Goal: Task Accomplishment & Management: Manage account settings

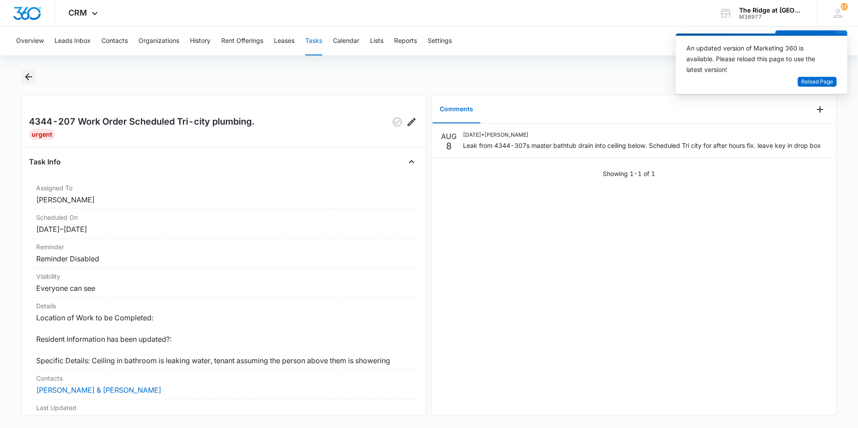
click at [33, 80] on icon "Back" at bounding box center [28, 76] width 11 height 11
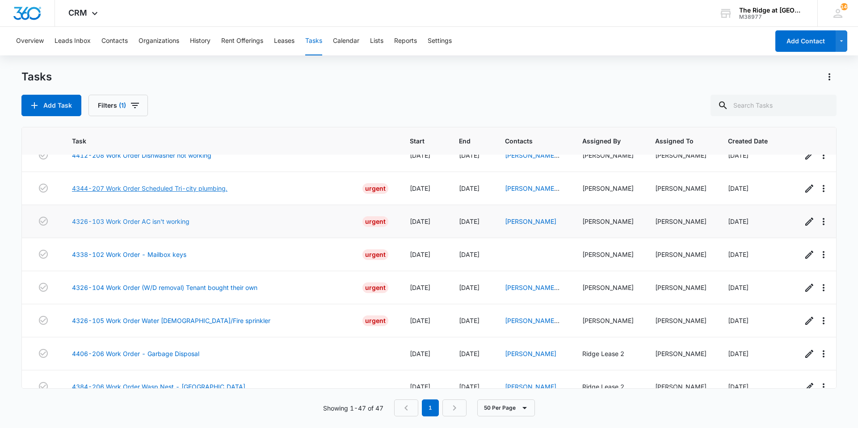
scroll to position [1241, 0]
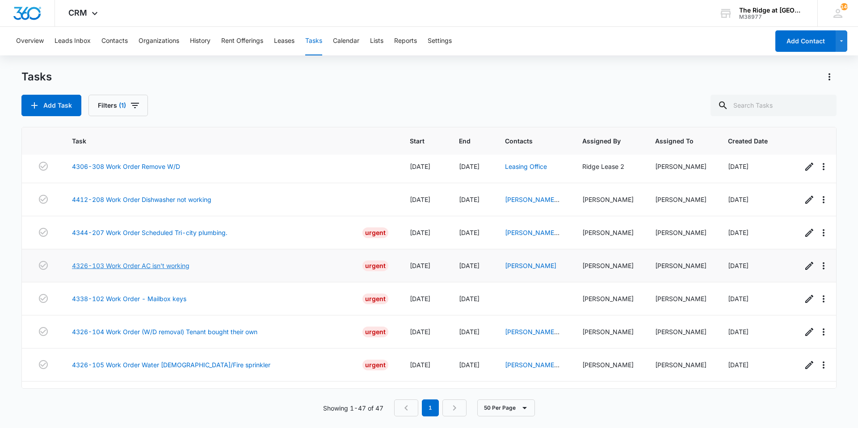
click at [180, 261] on link "4326-103 Work Order AC isn't working" at bounding box center [130, 265] width 117 height 9
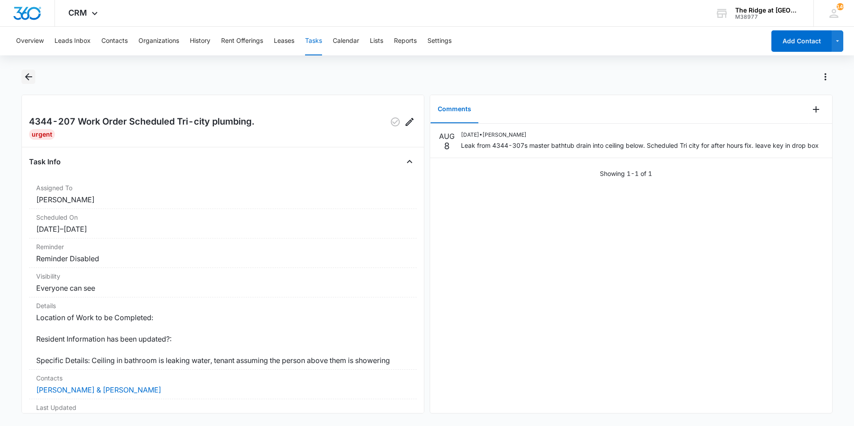
click at [27, 78] on icon "Back" at bounding box center [28, 76] width 7 height 7
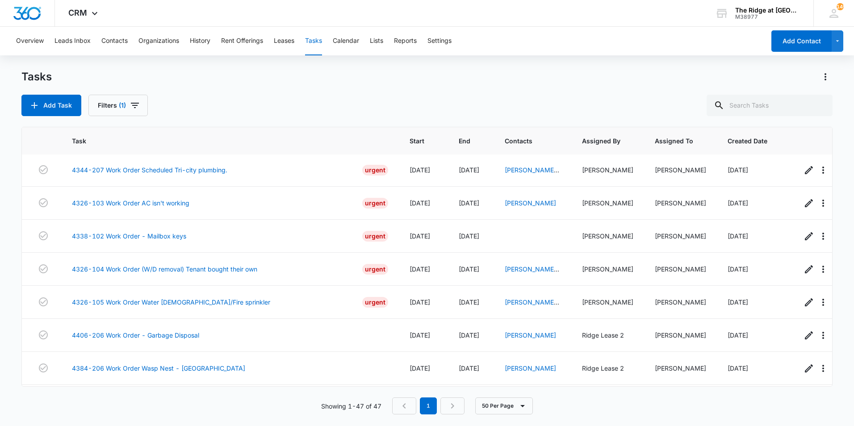
scroll to position [1288, 0]
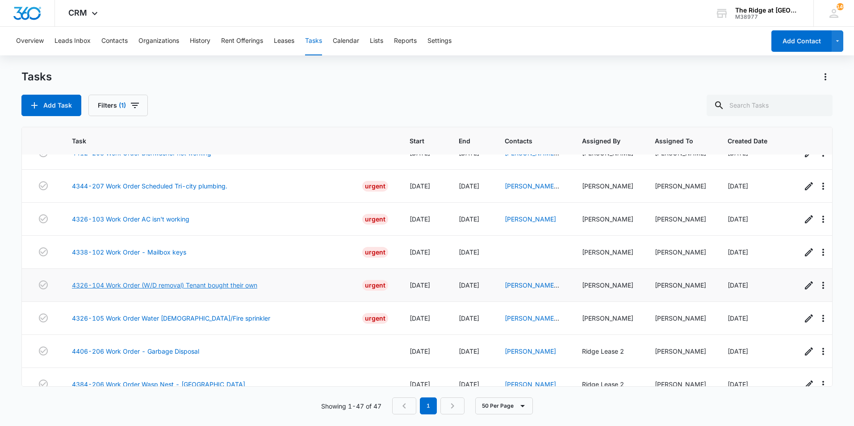
click at [196, 281] on link "4326-104 Work Order (W/D removal) Tenant bought their own" at bounding box center [164, 285] width 185 height 9
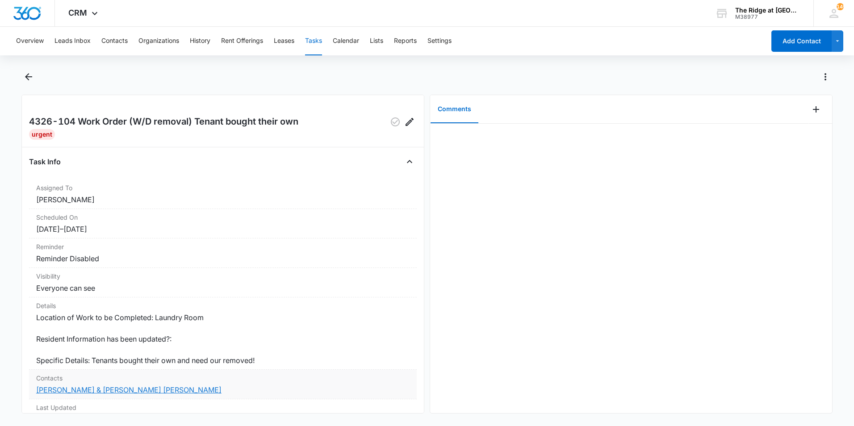
click at [83, 386] on link "[PERSON_NAME] & [PERSON_NAME] [PERSON_NAME]" at bounding box center [128, 390] width 185 height 9
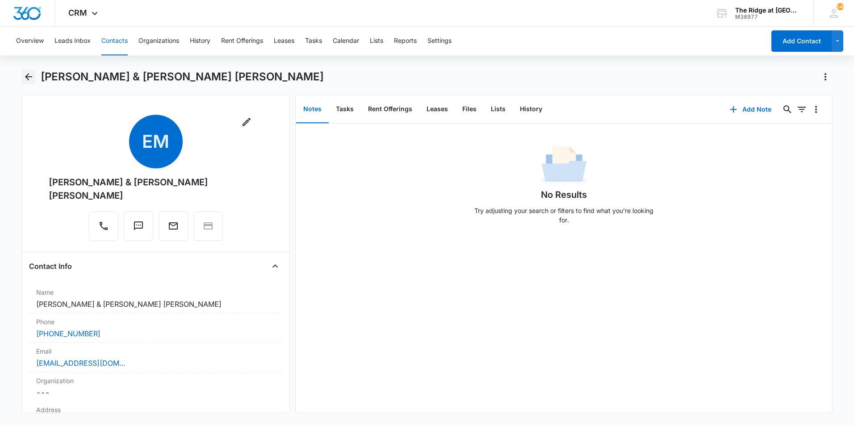
click at [27, 82] on icon "Back" at bounding box center [28, 76] width 11 height 11
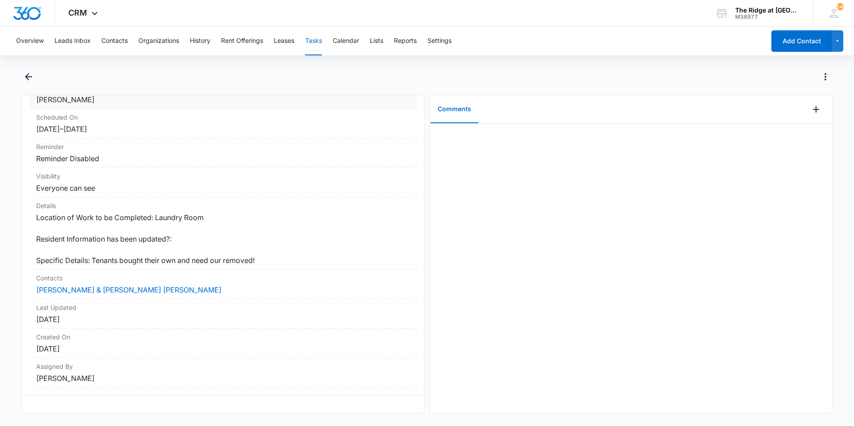
scroll to position [107, 0]
click at [33, 72] on icon "Back" at bounding box center [28, 76] width 11 height 11
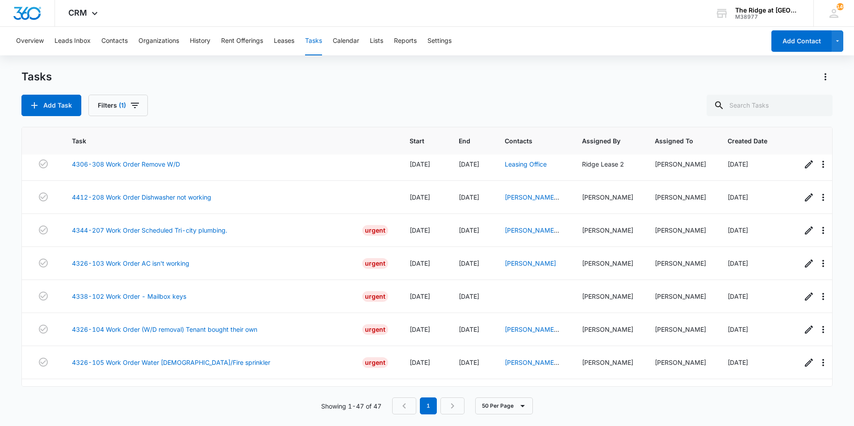
scroll to position [1243, 0]
click at [172, 226] on link "4344-207 Work Order Scheduled Tri-city plumbing." at bounding box center [149, 230] width 155 height 9
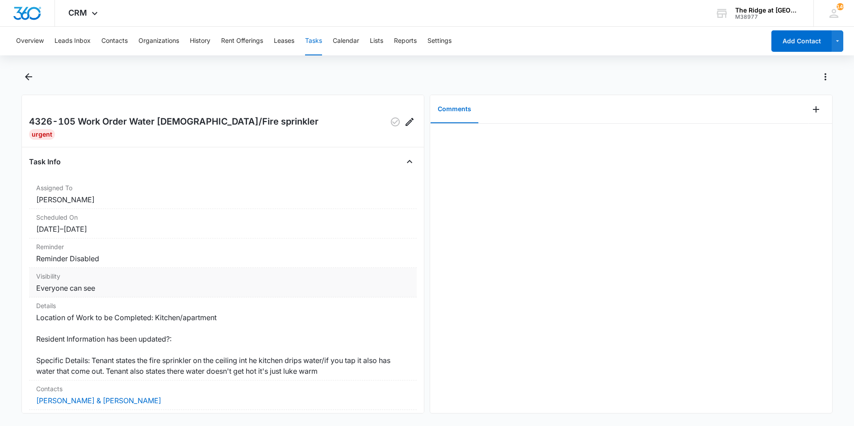
click at [270, 268] on div "Visibility Everyone can see" at bounding box center [223, 282] width 388 height 29
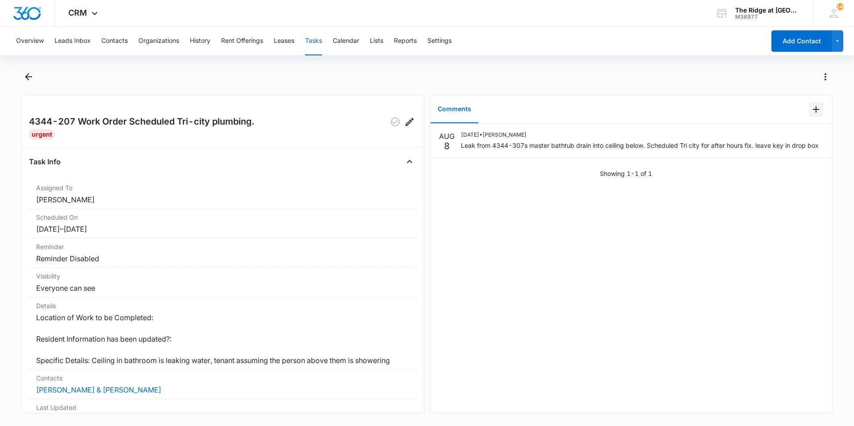
click at [813, 107] on icon "Add Comment" at bounding box center [816, 109] width 11 height 11
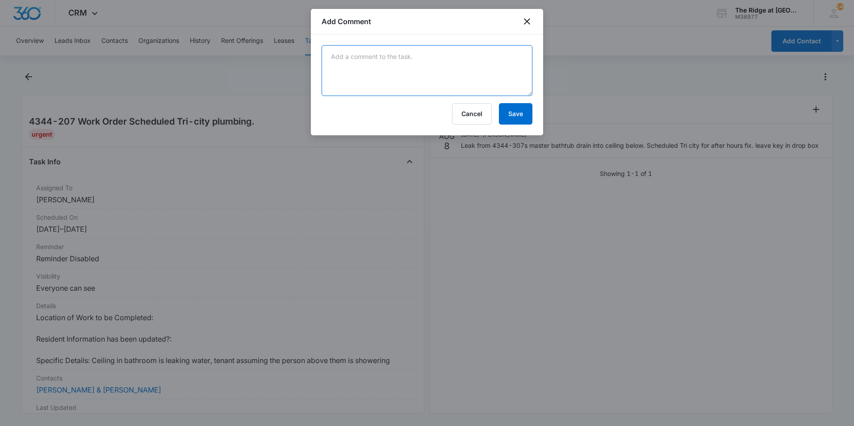
click at [497, 78] on textarea at bounding box center [427, 70] width 211 height 51
type textarea "scheduled Steamway for mitigation 8/12/25 in the morning."
click at [522, 114] on button "Save" at bounding box center [516, 113] width 34 height 21
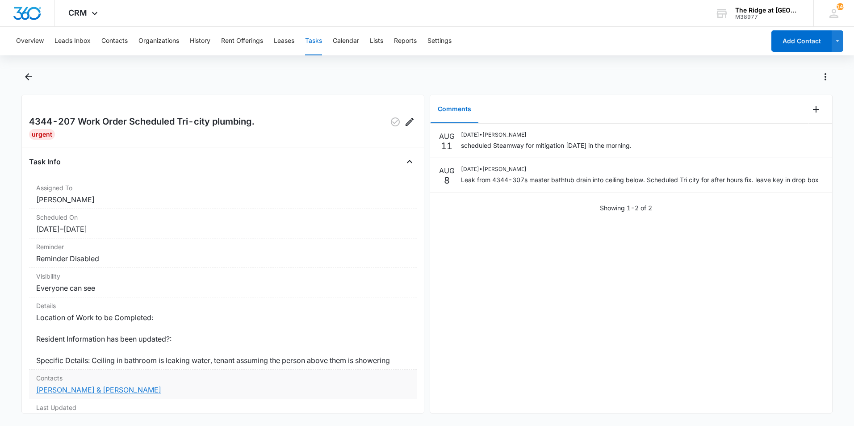
click at [59, 391] on link "[PERSON_NAME] & [PERSON_NAME]" at bounding box center [98, 390] width 125 height 9
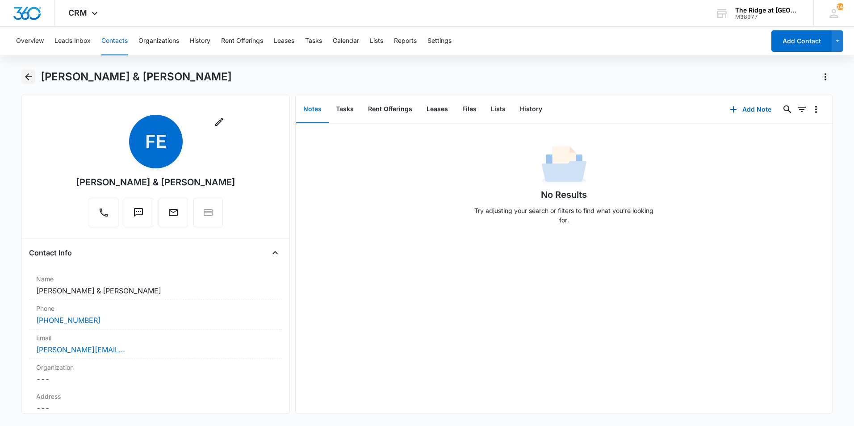
click at [29, 74] on icon "Back" at bounding box center [28, 76] width 11 height 11
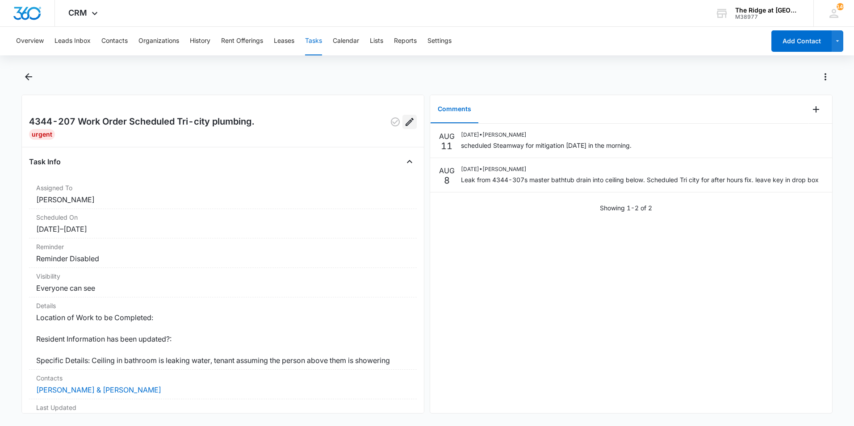
click at [404, 118] on icon "Edit" at bounding box center [409, 122] width 11 height 11
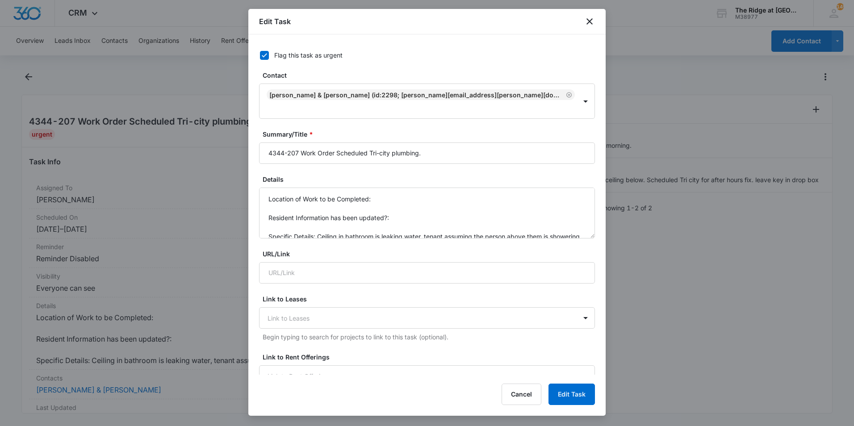
click at [276, 54] on div "Flag this task as urgent" at bounding box center [308, 54] width 68 height 9
click at [260, 54] on input "Flag this task as urgent" at bounding box center [257, 55] width 6 height 6
checkbox input "false"
click at [580, 395] on button "Edit Task" at bounding box center [572, 394] width 46 height 21
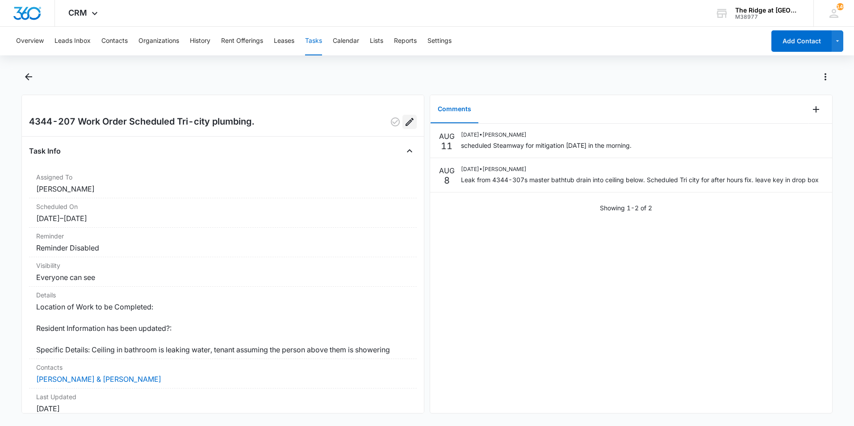
click at [405, 124] on icon "Edit" at bounding box center [409, 122] width 11 height 11
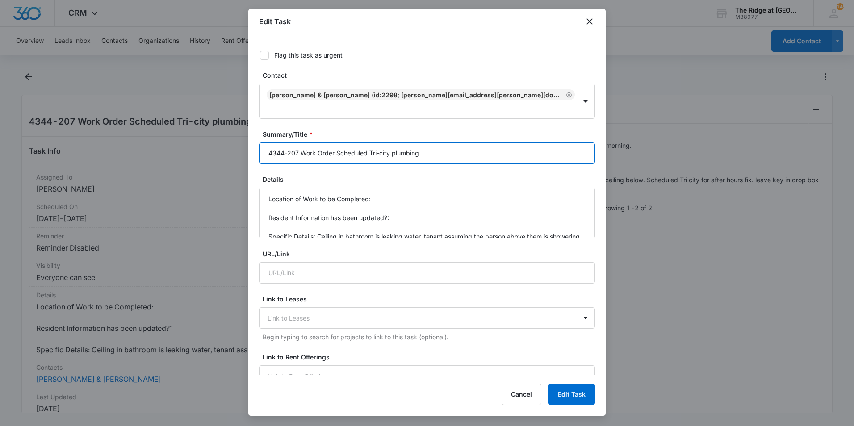
click at [375, 143] on input "4344-207 Work Order Scheduled Tri-city plumbing." at bounding box center [427, 153] width 336 height 21
drag, startPoint x: 370, startPoint y: 138, endPoint x: 493, endPoint y: 147, distance: 123.6
click at [493, 147] on input "4344-207 Work Order Scheduled Tri-city plumbing." at bounding box center [427, 153] width 336 height 21
type input "4344-207 Work Order Scheduled Steamway"
click at [585, 403] on button "Edit Task" at bounding box center [572, 394] width 46 height 21
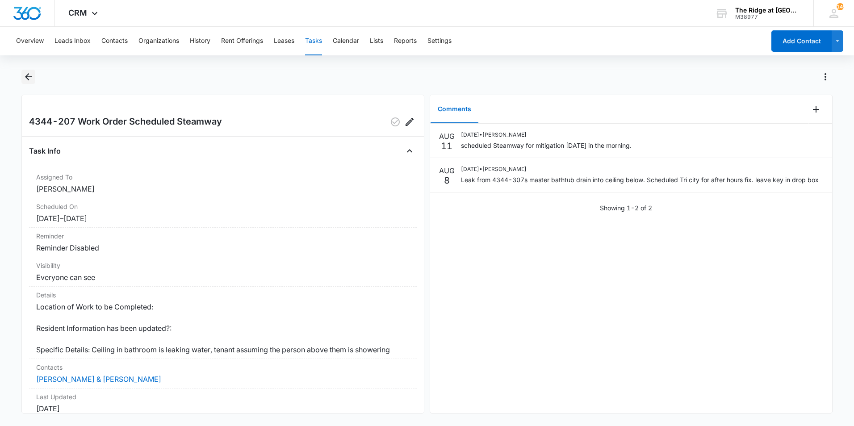
click at [30, 71] on button "Back" at bounding box center [28, 77] width 14 height 14
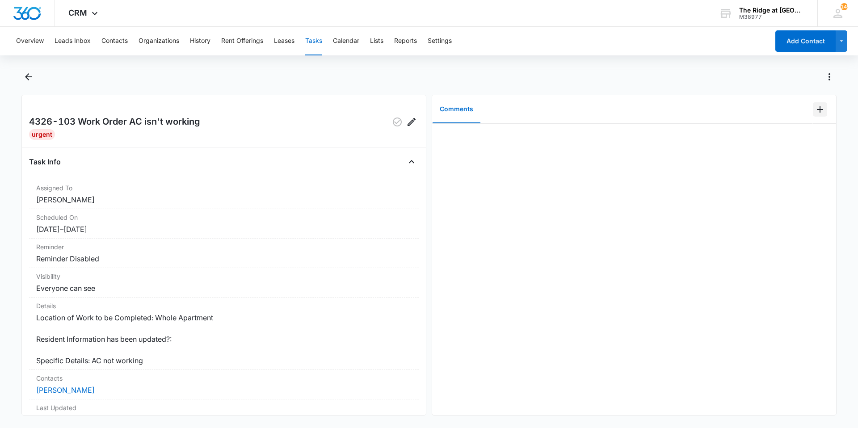
click at [813, 116] on button "Add Comment" at bounding box center [820, 109] width 14 height 14
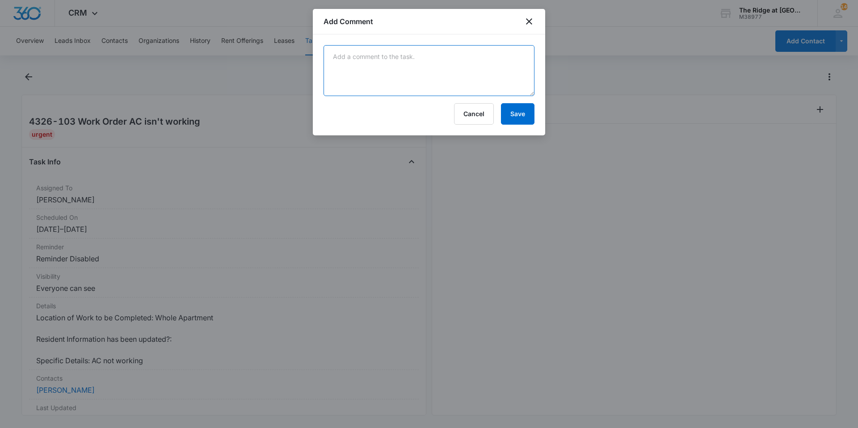
click at [510, 85] on textarea at bounding box center [428, 70] width 211 height 51
type textarea "primary drain pipe was not slopped to allow draining. activated safety. adjuste…"
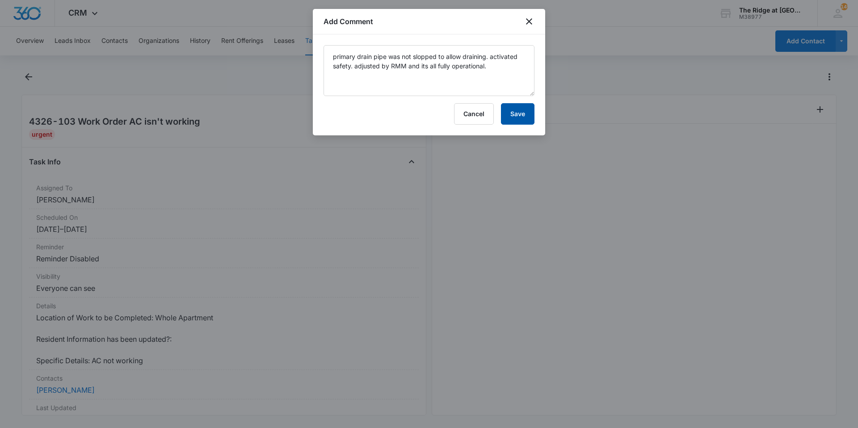
click at [512, 107] on button "Save" at bounding box center [518, 113] width 34 height 21
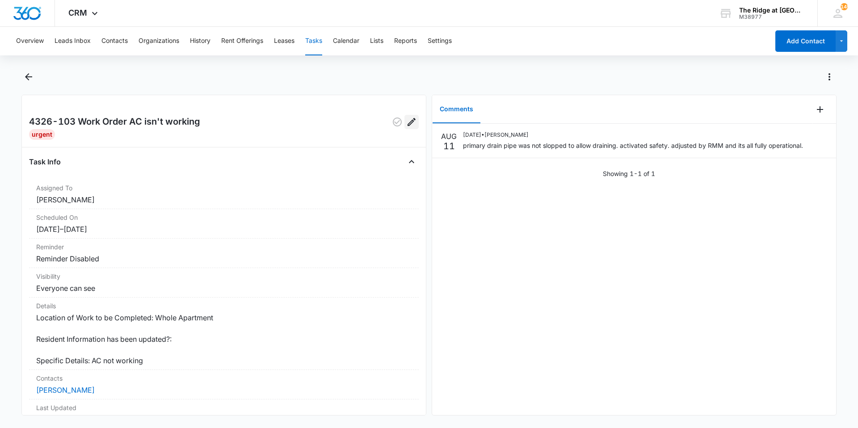
click at [411, 121] on button "Edit" at bounding box center [411, 122] width 14 height 14
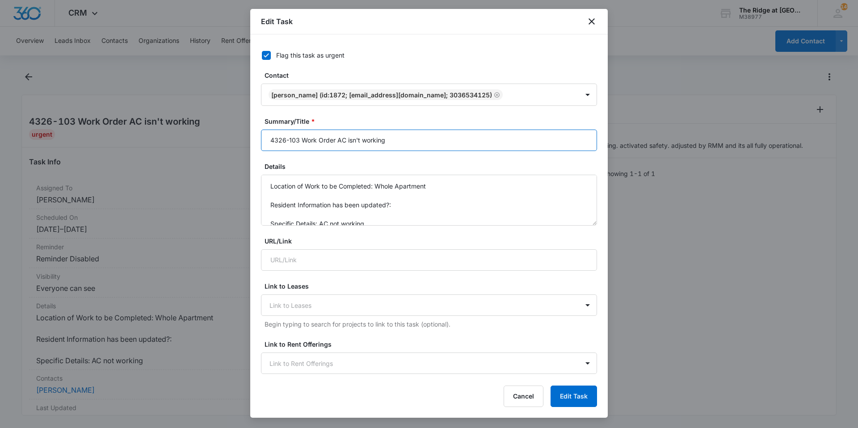
click at [400, 133] on input "4326-103 Work Order AC isn't working" at bounding box center [429, 140] width 336 height 21
type input "4326-103 Work Order AC isn't working fixed by Rocky Mountain Mech"
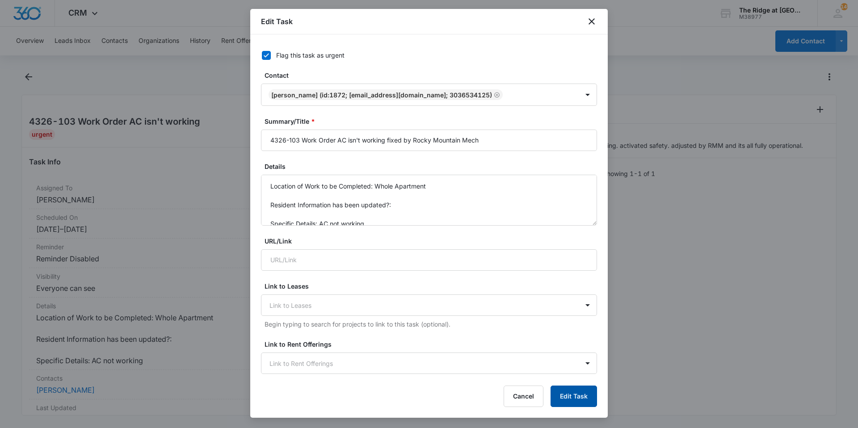
click at [557, 393] on button "Edit Task" at bounding box center [573, 396] width 46 height 21
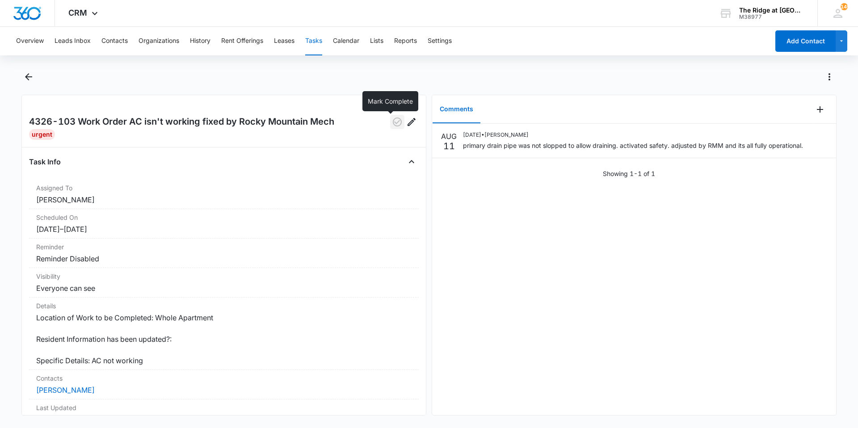
click at [390, 116] on button "button" at bounding box center [397, 122] width 14 height 14
click at [34, 70] on button "Back" at bounding box center [28, 77] width 14 height 14
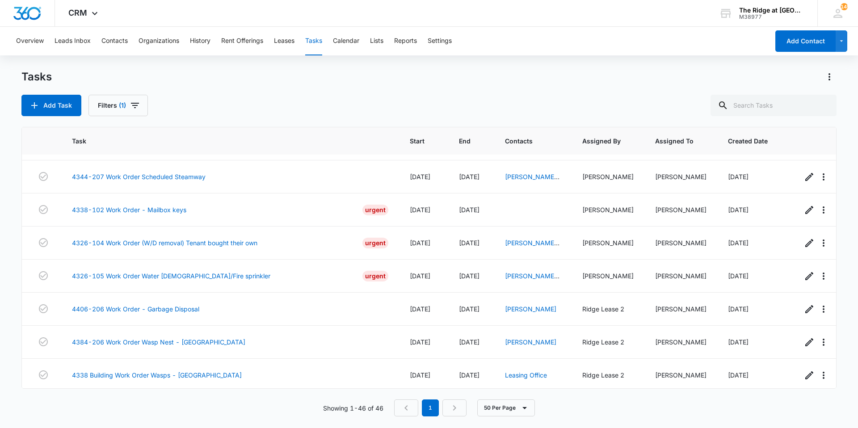
scroll to position [1298, 0]
click at [197, 271] on link "4326-105 Work Order Water temp/Fire sprinkler" at bounding box center [171, 275] width 198 height 9
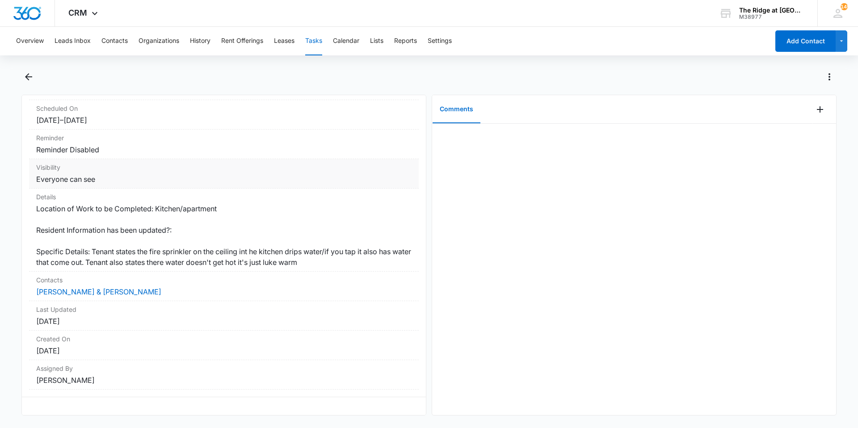
scroll to position [116, 0]
click at [293, 256] on dd "Location of Work to be Completed: Kitchen/apartment Resident Information has be…" at bounding box center [223, 235] width 375 height 64
click at [587, 242] on div at bounding box center [634, 269] width 404 height 291
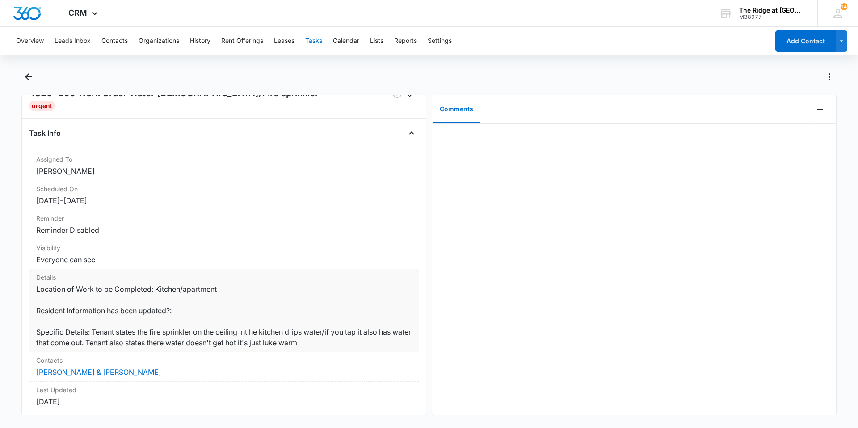
scroll to position [45, 0]
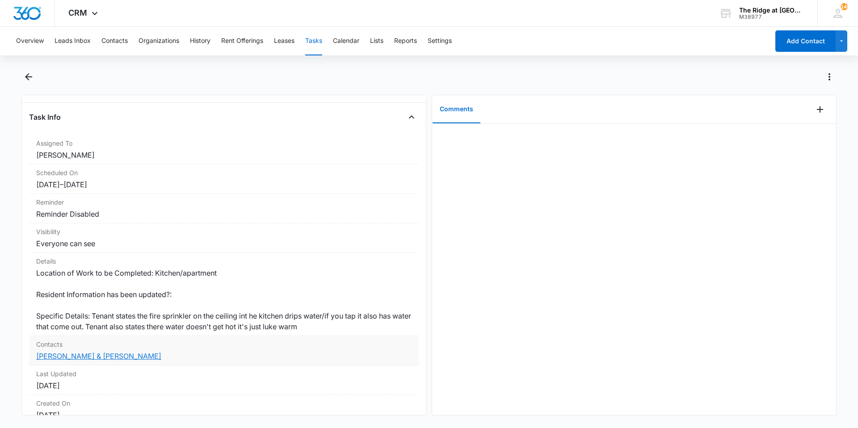
click at [105, 355] on link "[PERSON_NAME] & [PERSON_NAME]" at bounding box center [98, 356] width 125 height 9
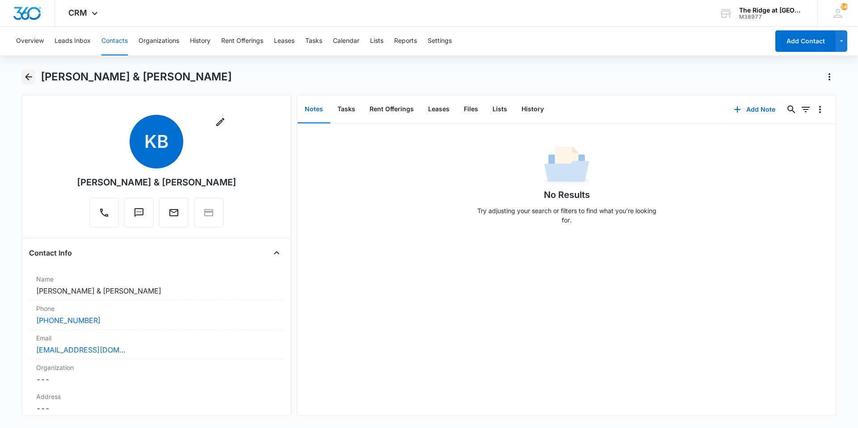
click at [25, 75] on icon "Back" at bounding box center [28, 76] width 11 height 11
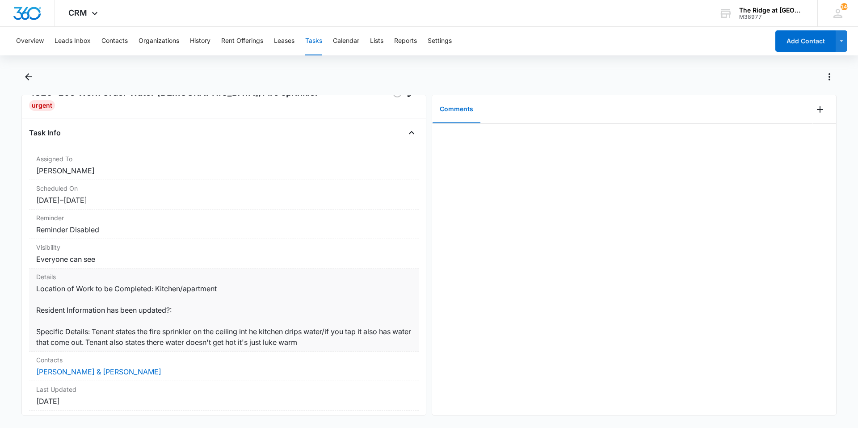
scroll to position [45, 0]
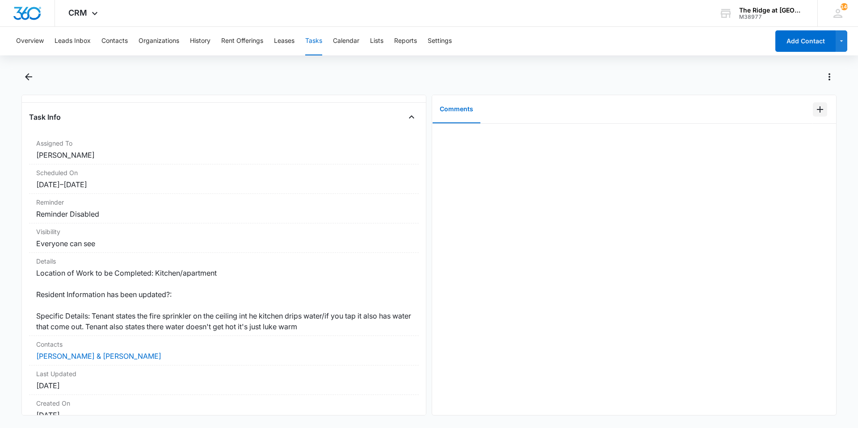
click at [814, 112] on icon "Add Comment" at bounding box center [819, 109] width 11 height 11
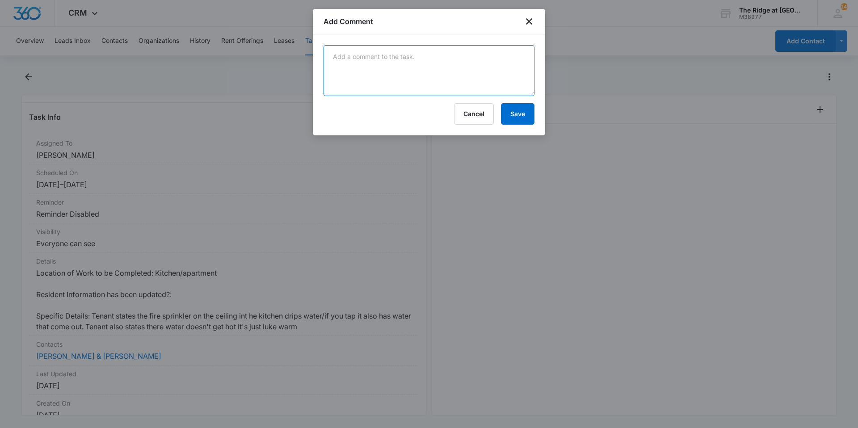
click at [438, 95] on textarea at bounding box center [428, 70] width 211 height 51
type textarea "sprinkler wasn't actively leaking. Tenant should not be tapping these as it can…"
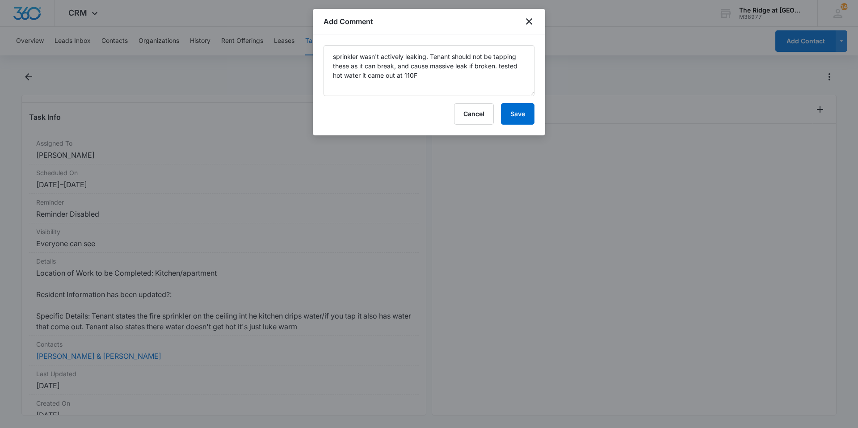
click at [520, 102] on form "sprinkler wasn't actively leaking. Tenant should not be tapping these as it can…" at bounding box center [428, 85] width 211 height 80
click at [522, 109] on button "Save" at bounding box center [518, 113] width 34 height 21
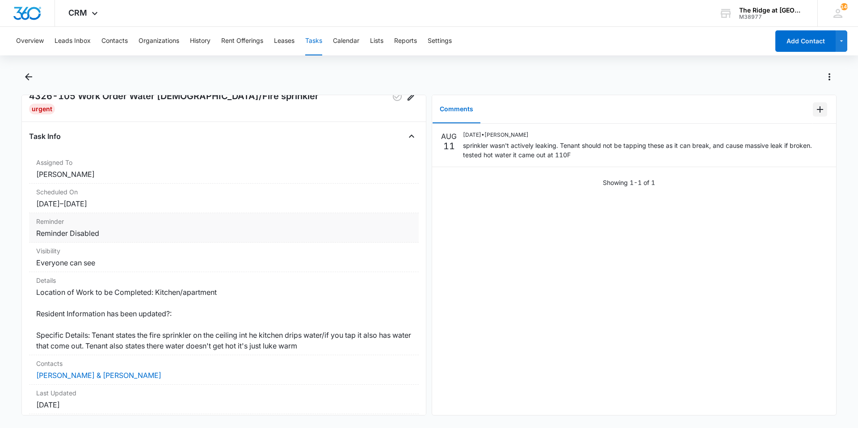
scroll to position [0, 0]
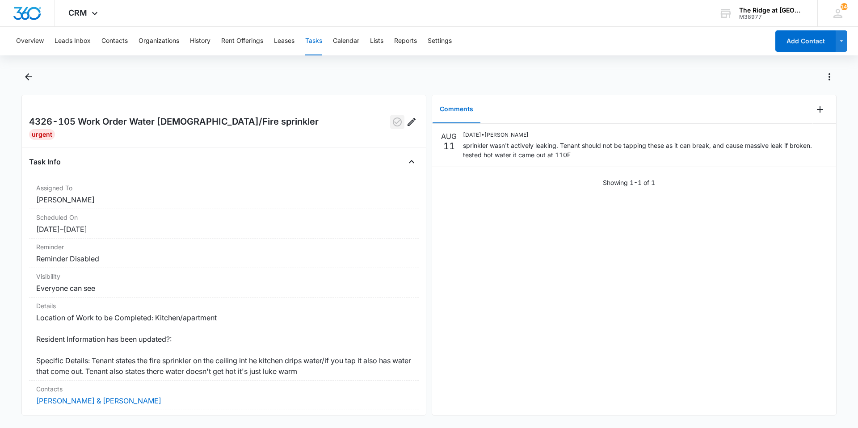
click at [396, 121] on button "button" at bounding box center [397, 122] width 14 height 14
click at [25, 78] on icon "Back" at bounding box center [28, 76] width 11 height 11
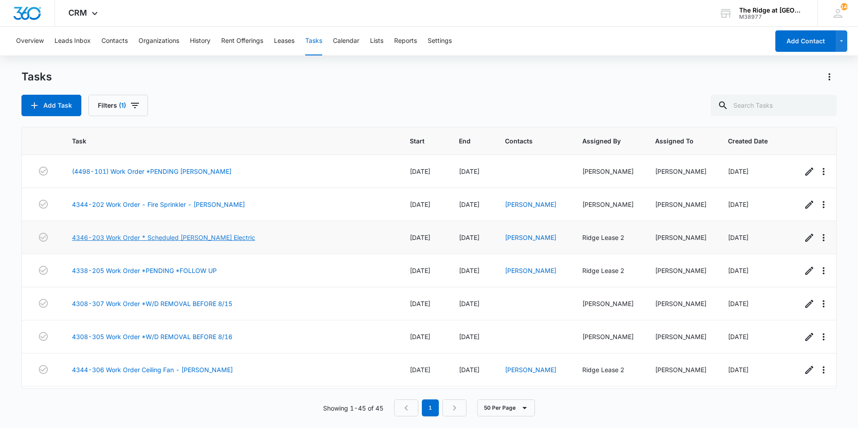
click at [195, 235] on link "4346-203 Work Order * Scheduled Fiske Electric" at bounding box center [163, 237] width 183 height 9
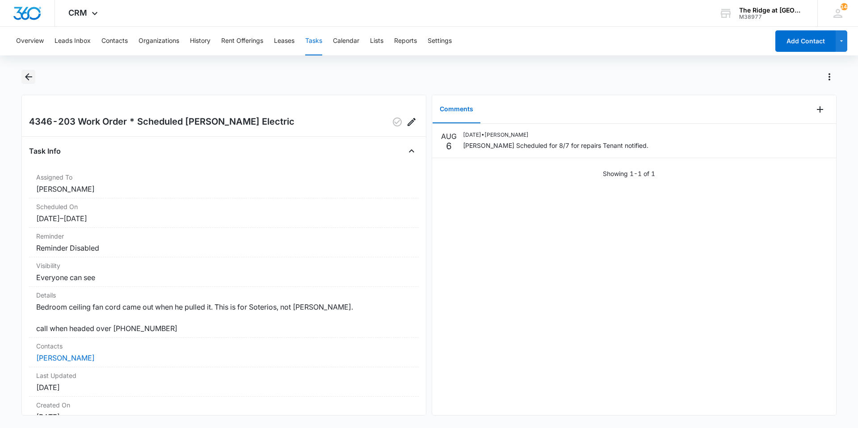
click at [28, 82] on icon "Back" at bounding box center [28, 76] width 11 height 11
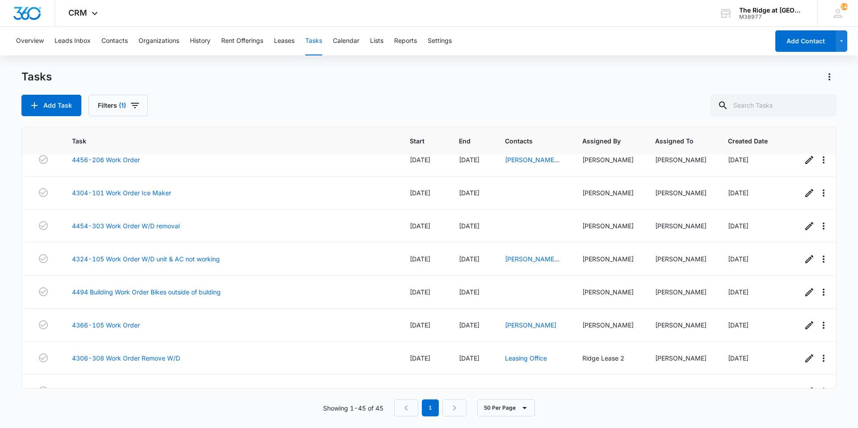
scroll to position [997, 0]
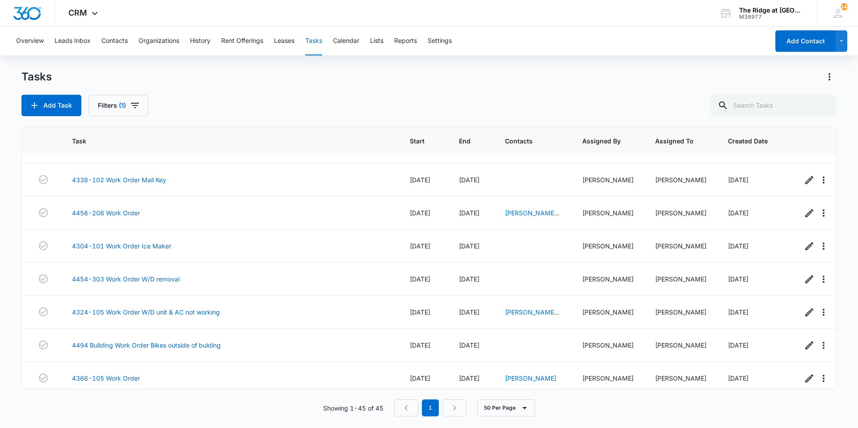
click at [291, 114] on div "Add Task Filters (1)" at bounding box center [428, 105] width 815 height 21
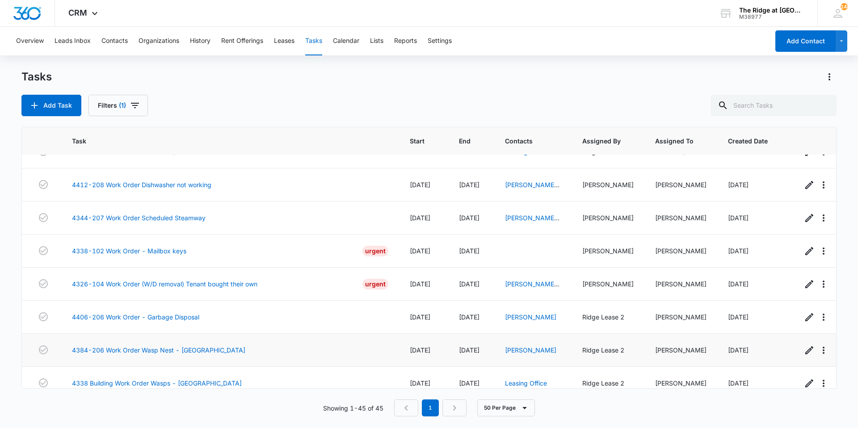
scroll to position [1265, 0]
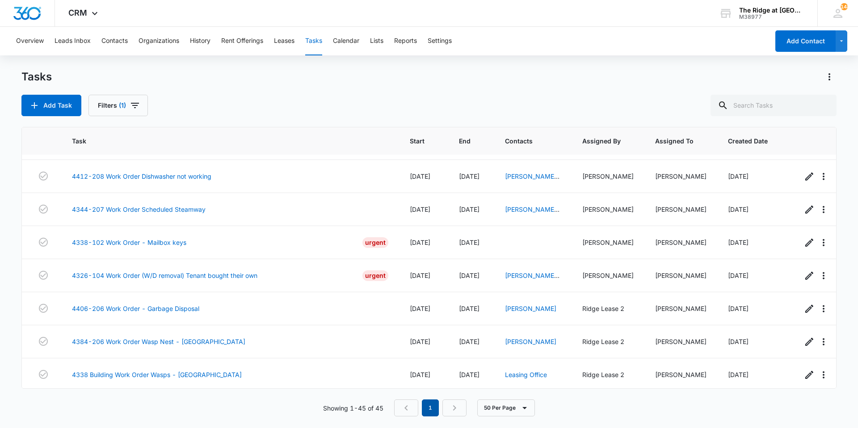
click at [432, 409] on em "1" at bounding box center [430, 407] width 17 height 17
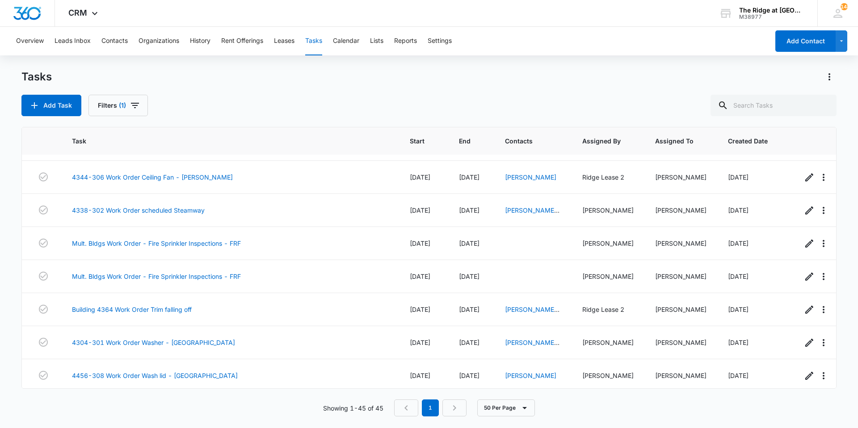
scroll to position [0, 0]
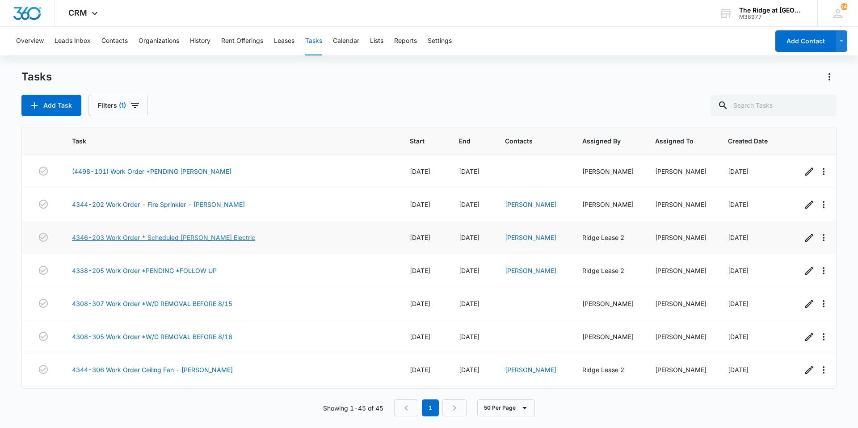
click at [186, 241] on link "4346-203 Work Order * Scheduled [PERSON_NAME] Electric" at bounding box center [163, 237] width 183 height 9
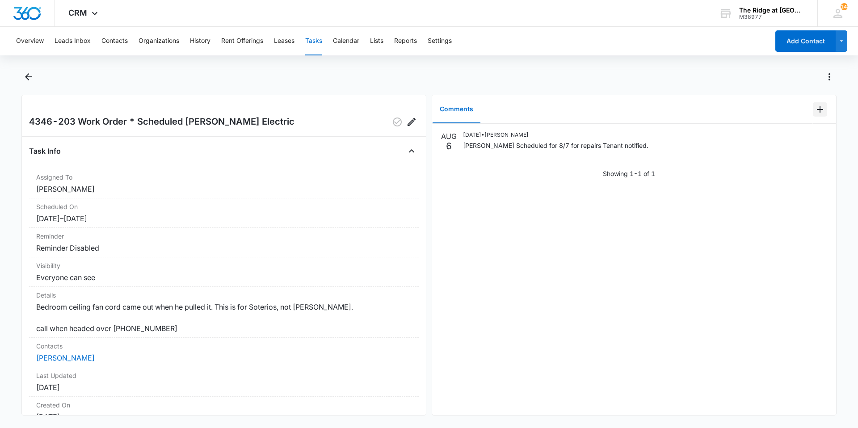
click at [817, 108] on icon "Add Comment" at bounding box center [820, 109] width 6 height 6
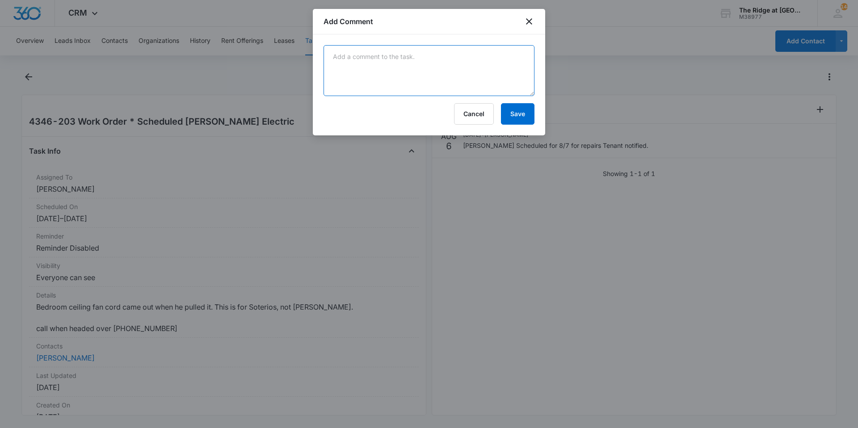
click at [510, 83] on textarea at bounding box center [428, 70] width 211 height 51
type textarea "fiske repaired on 8/7"
click at [512, 109] on button "Save" at bounding box center [518, 113] width 34 height 21
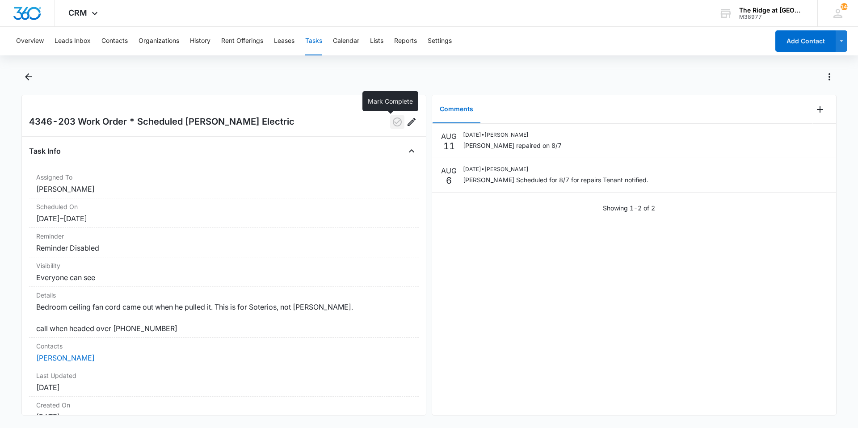
click at [392, 121] on icon "button" at bounding box center [397, 122] width 11 height 11
click at [21, 79] on button "Back" at bounding box center [28, 77] width 14 height 14
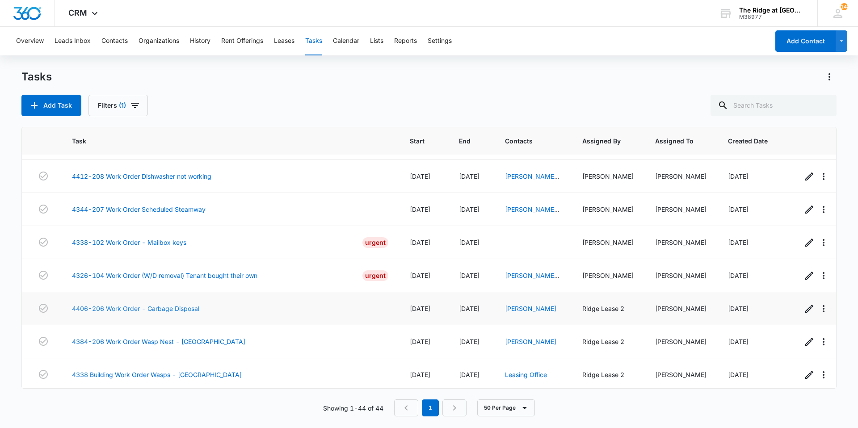
scroll to position [1187, 0]
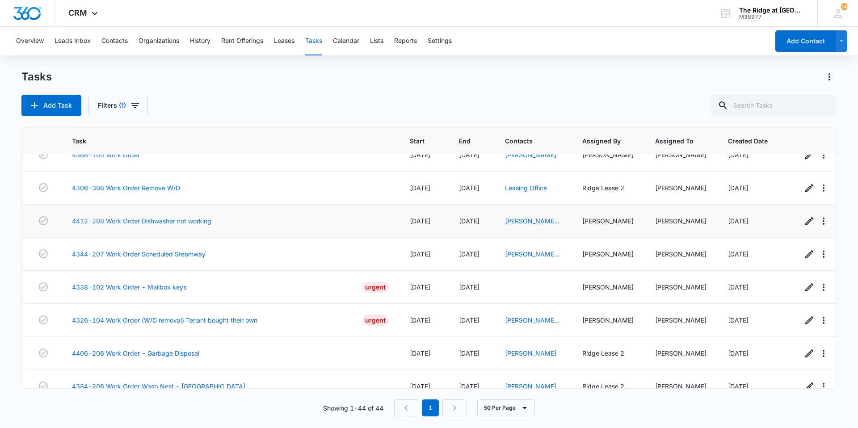
click at [197, 216] on td "4412-208 Work Order Dishwasher not working" at bounding box center [230, 221] width 338 height 33
click at [198, 216] on link "4412-208 Work Order Dishwasher not working" at bounding box center [141, 220] width 139 height 9
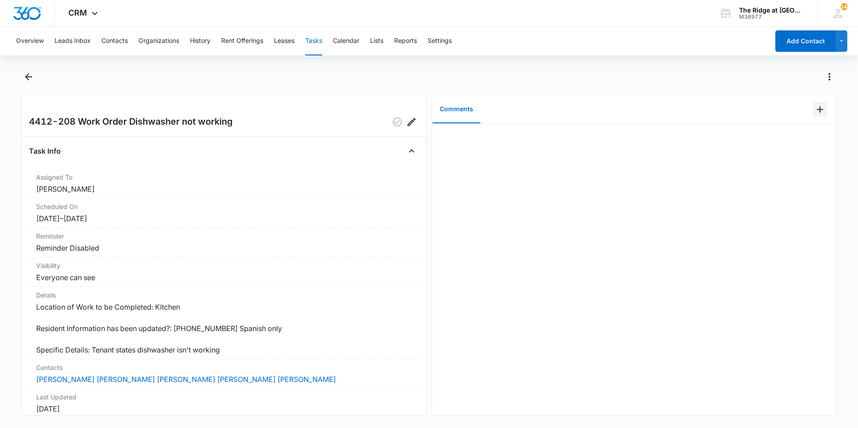
click at [818, 108] on icon "Add Comment" at bounding box center [819, 109] width 11 height 11
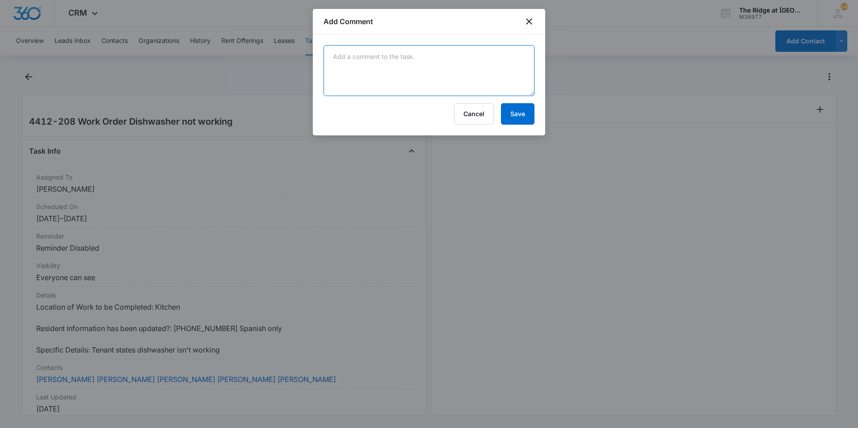
click at [457, 90] on textarea at bounding box center [428, 70] width 211 height 51
type textarea "was a tripped breaker dishwasher is working fine!"
click at [503, 111] on button "Save" at bounding box center [518, 113] width 34 height 21
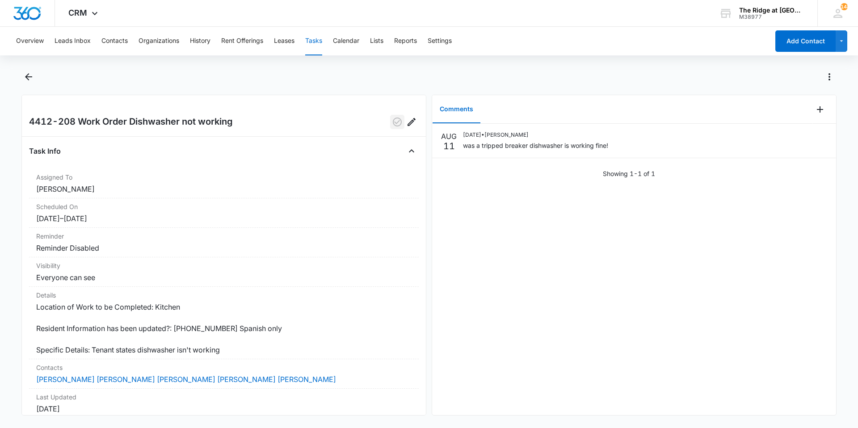
click at [390, 128] on button "button" at bounding box center [397, 122] width 14 height 14
click at [17, 76] on main "4412-208 Work Order Dishwasher not working Task Info Assigned To Ricardo Marin …" at bounding box center [429, 248] width 858 height 356
click at [25, 76] on icon "Back" at bounding box center [28, 76] width 11 height 11
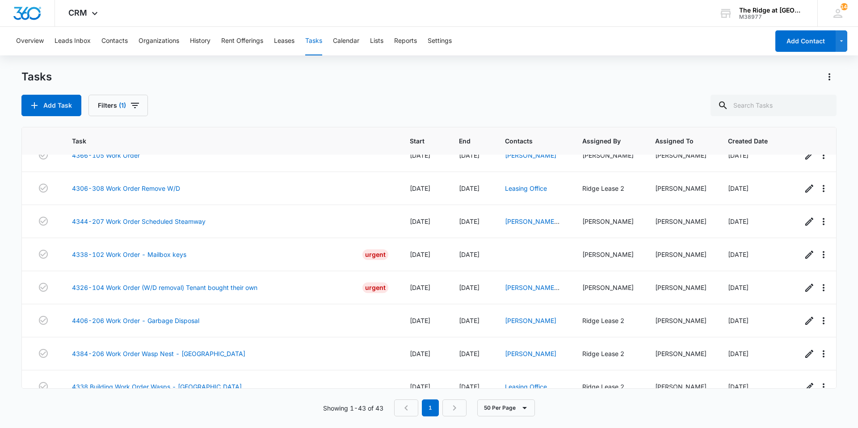
scroll to position [1199, 0]
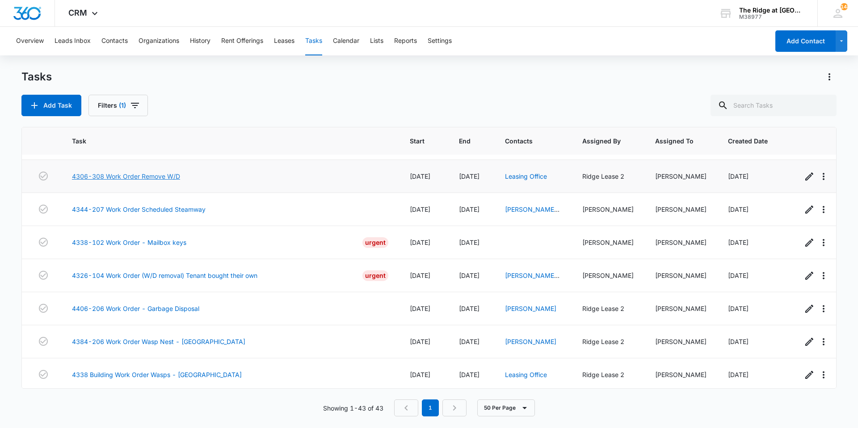
click at [178, 172] on link "4306-308 Work Order Remove W/D" at bounding box center [126, 176] width 108 height 9
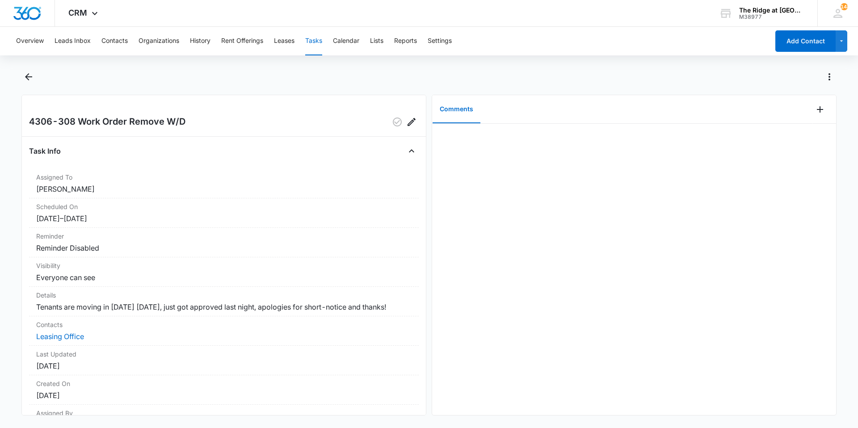
click at [382, 125] on div "4306-308 Work Order Remove W/D" at bounding box center [224, 122] width 390 height 14
click at [392, 125] on icon "button" at bounding box center [397, 122] width 11 height 11
click at [28, 77] on icon "Back" at bounding box center [28, 76] width 7 height 7
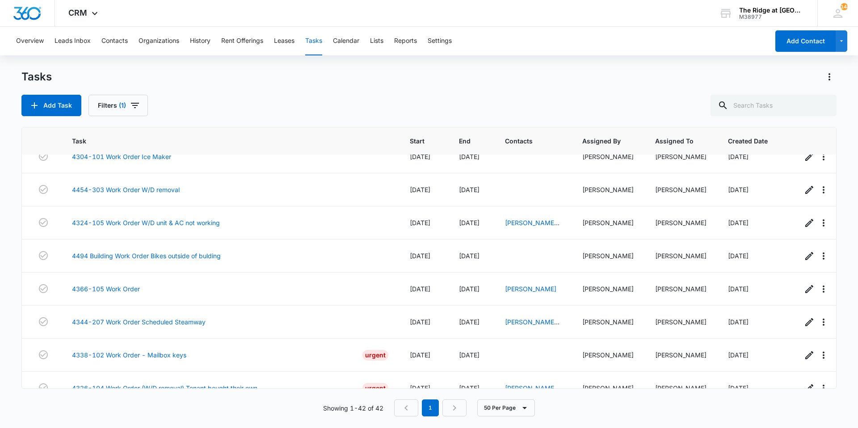
scroll to position [1166, 0]
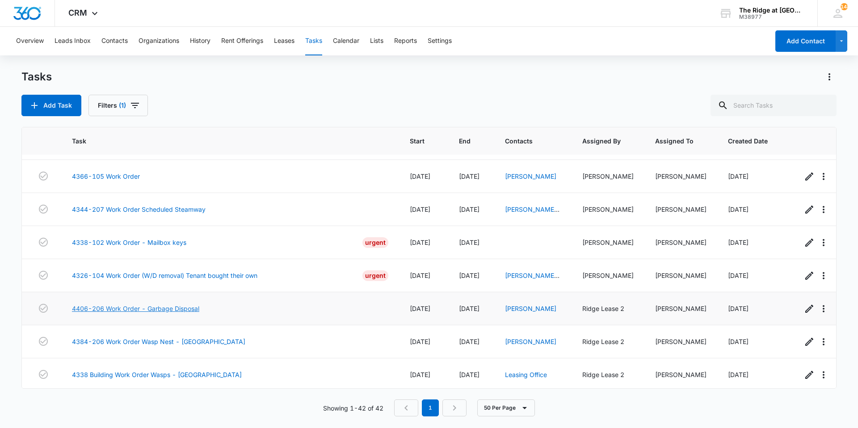
click at [188, 304] on link "4406-206 Work Order - Garbage Disposal" at bounding box center [135, 308] width 127 height 9
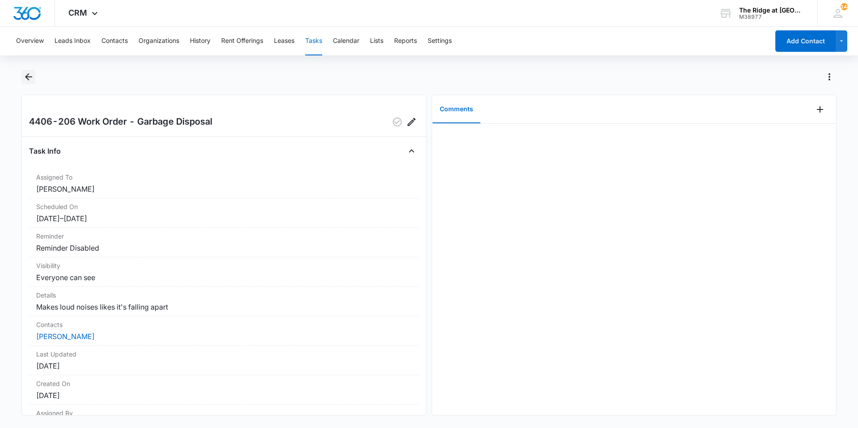
click at [25, 80] on icon "Back" at bounding box center [28, 76] width 11 height 11
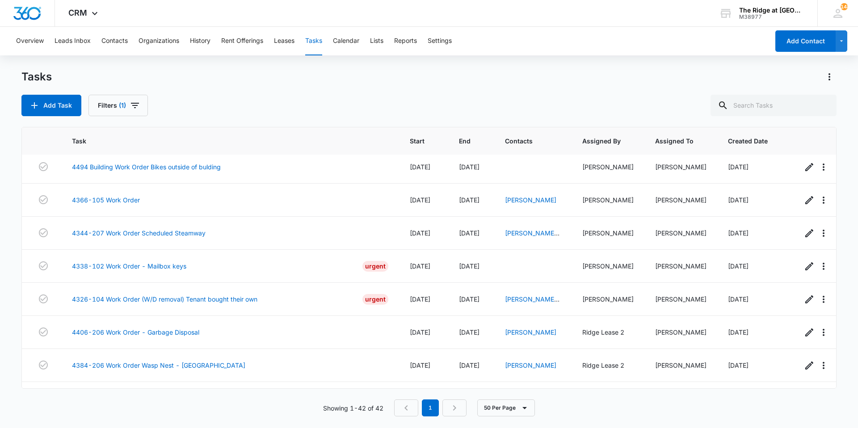
scroll to position [1166, 0]
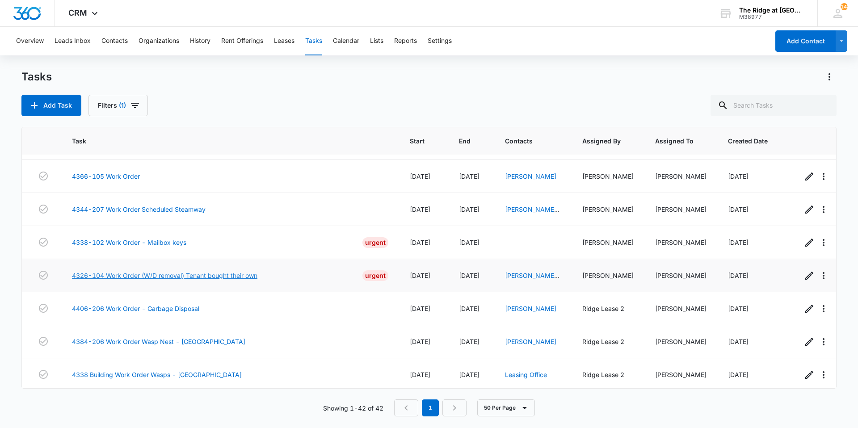
click at [181, 271] on link "4326-104 Work Order (W/D removal) Tenant bought their own" at bounding box center [164, 275] width 185 height 9
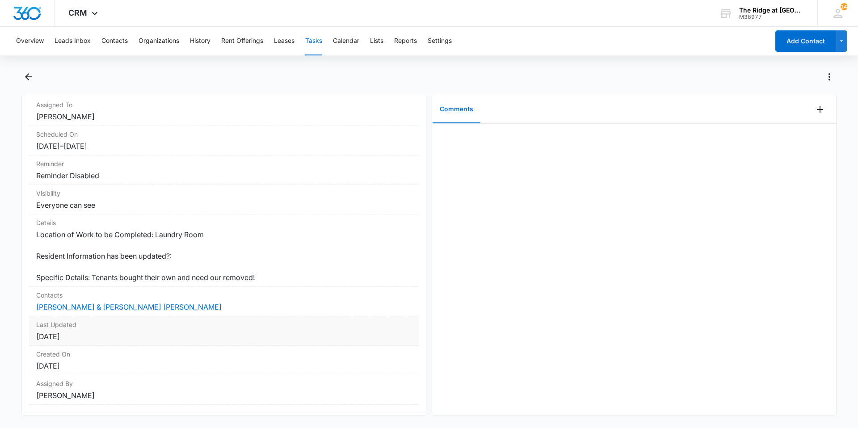
scroll to position [105, 0]
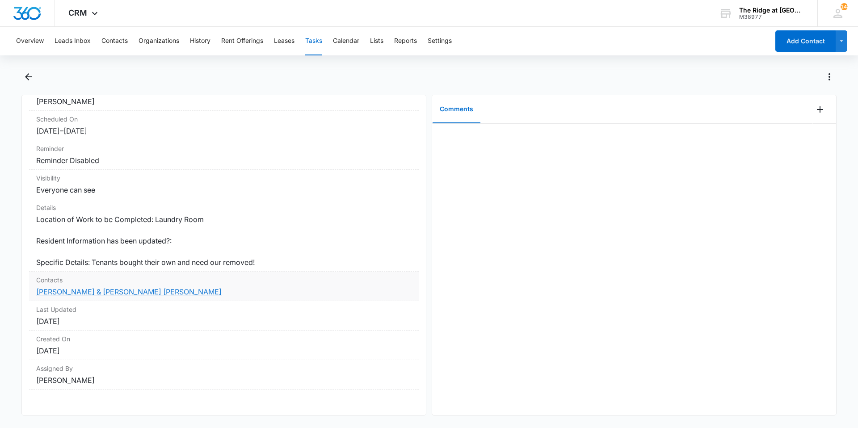
click at [156, 287] on link "[PERSON_NAME] & [PERSON_NAME] [PERSON_NAME]" at bounding box center [128, 291] width 185 height 9
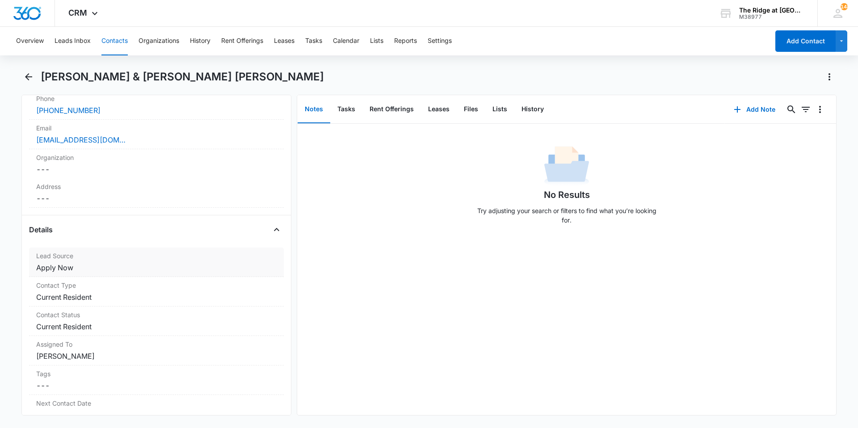
scroll to position [536, 0]
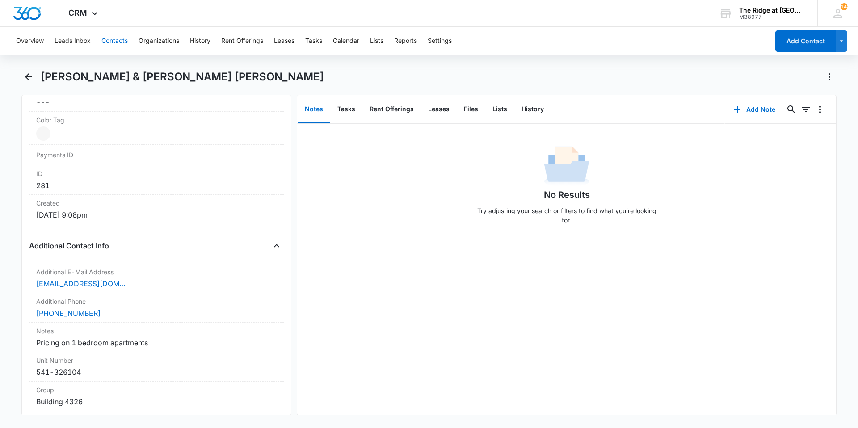
drag, startPoint x: 190, startPoint y: 241, endPoint x: 197, endPoint y: 226, distance: 16.2
click at [197, 239] on div "Additional Contact Info Additional E-Mail Address Cancel Save Changes arlyramir…" at bounding box center [156, 343] width 255 height 209
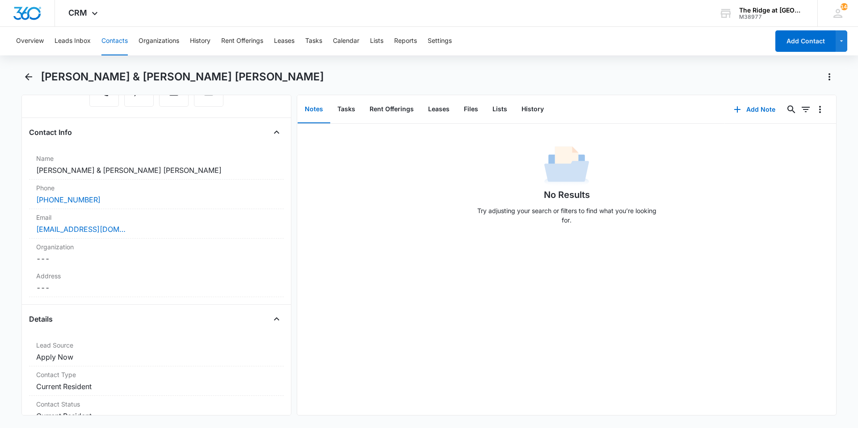
scroll to position [0, 0]
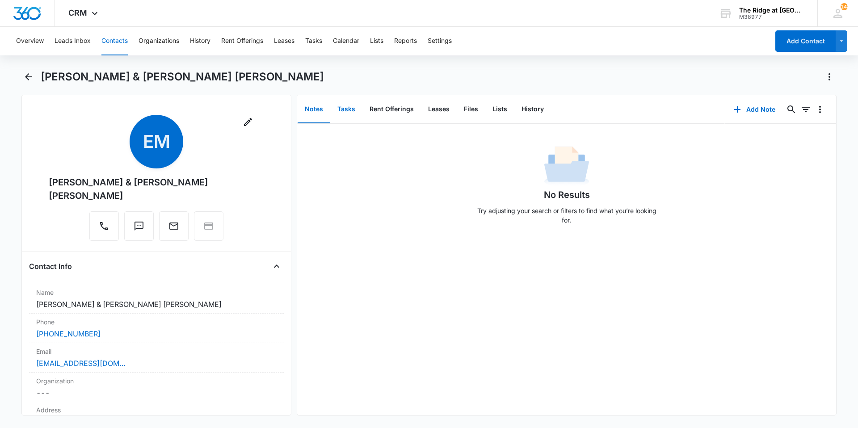
click at [336, 108] on button "Tasks" at bounding box center [346, 110] width 32 height 28
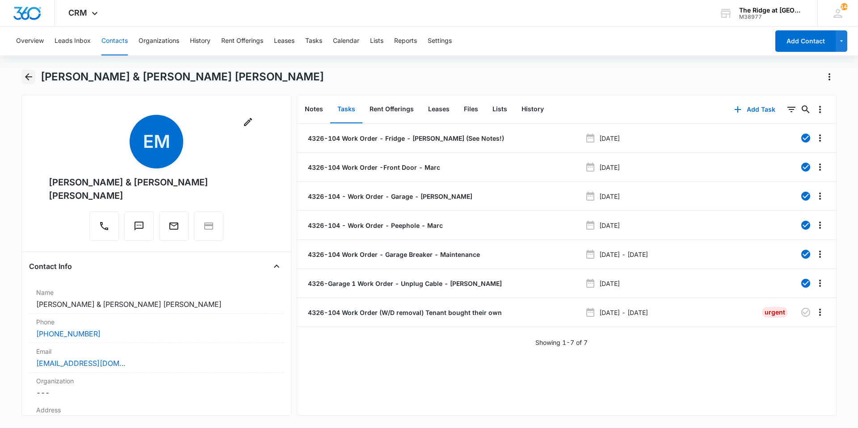
click at [27, 71] on button "Back" at bounding box center [28, 77] width 14 height 14
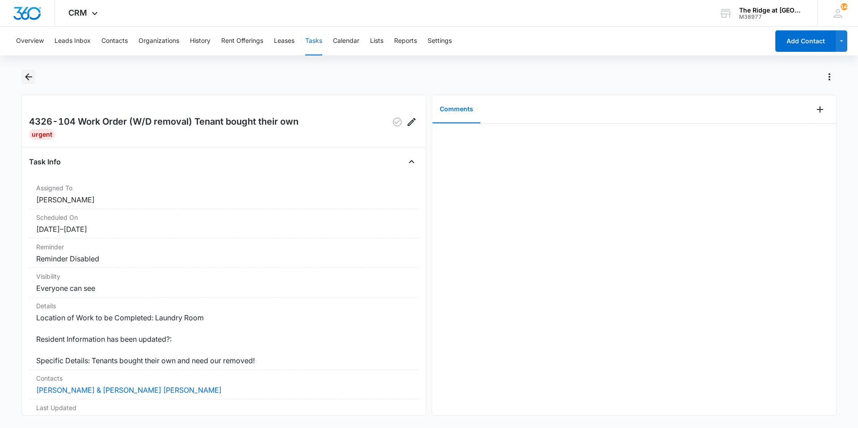
click at [28, 77] on icon "Back" at bounding box center [28, 76] width 7 height 7
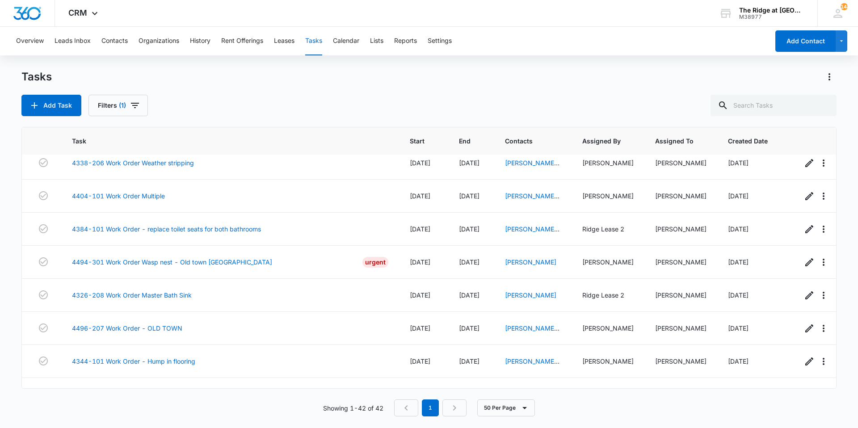
scroll to position [357, 0]
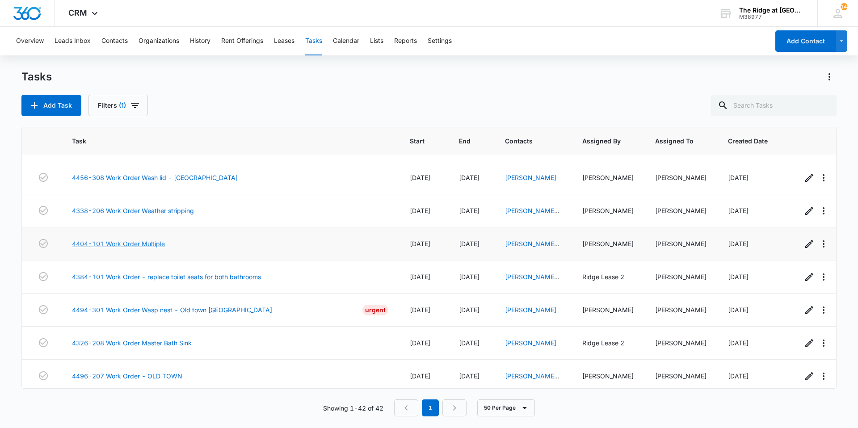
click at [134, 242] on link "4404-101 Work Order Multiple" at bounding box center [118, 243] width 93 height 9
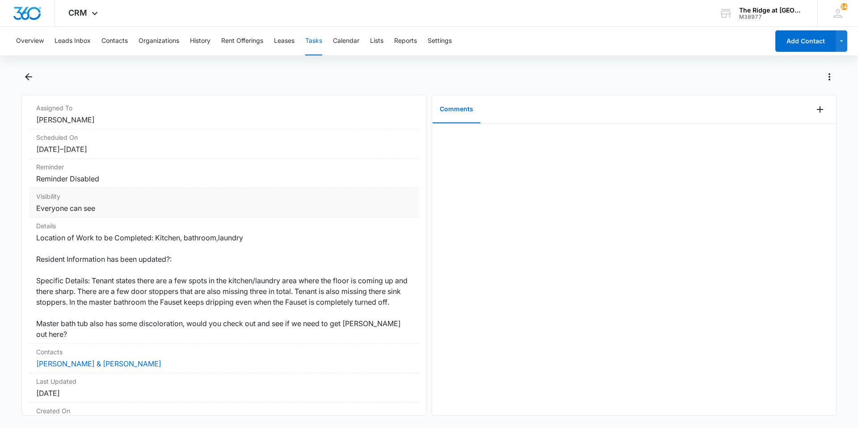
scroll to position [89, 0]
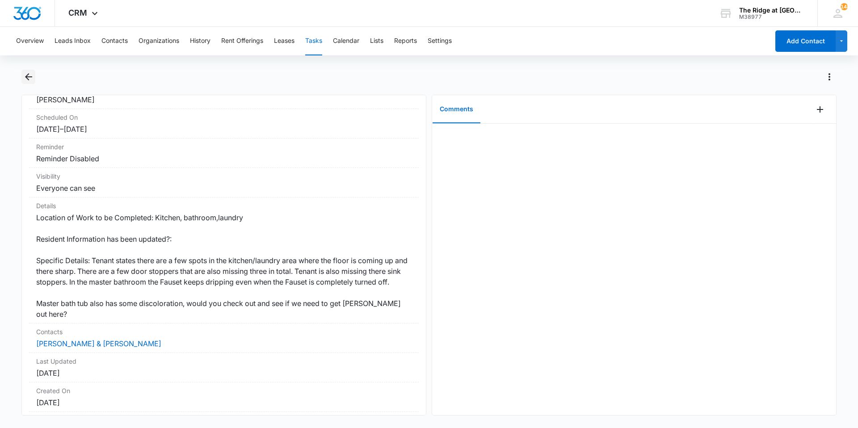
click at [30, 72] on icon "Back" at bounding box center [28, 76] width 11 height 11
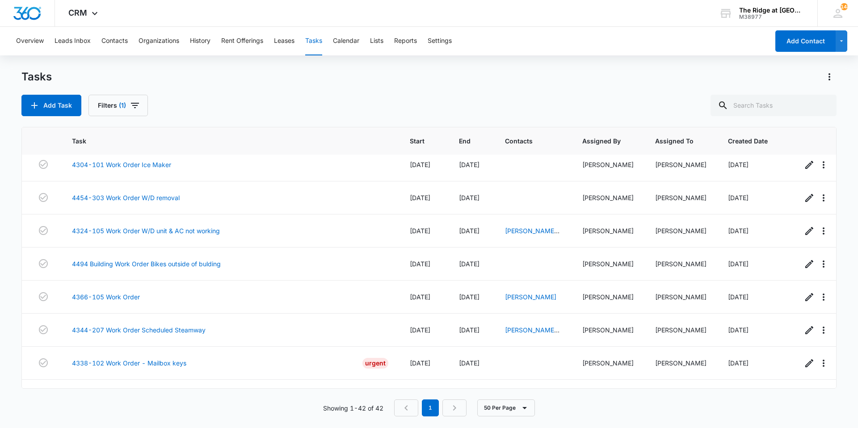
scroll to position [1032, 0]
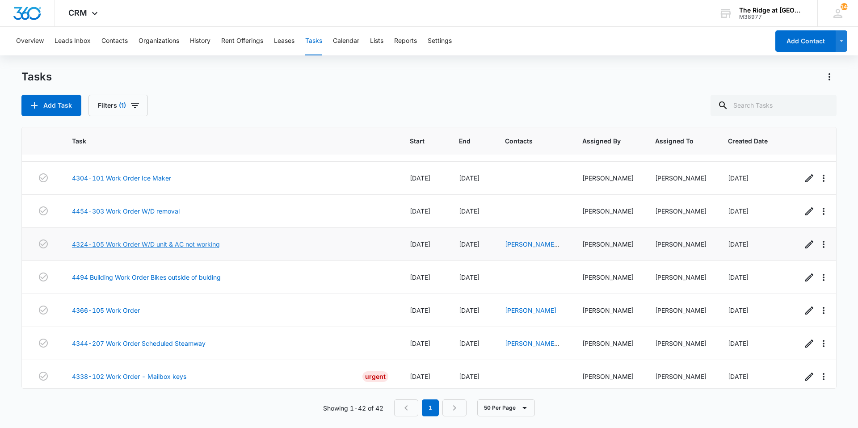
click at [170, 239] on link "4324-105 Work Order W/D unit & AC not working" at bounding box center [146, 243] width 148 height 9
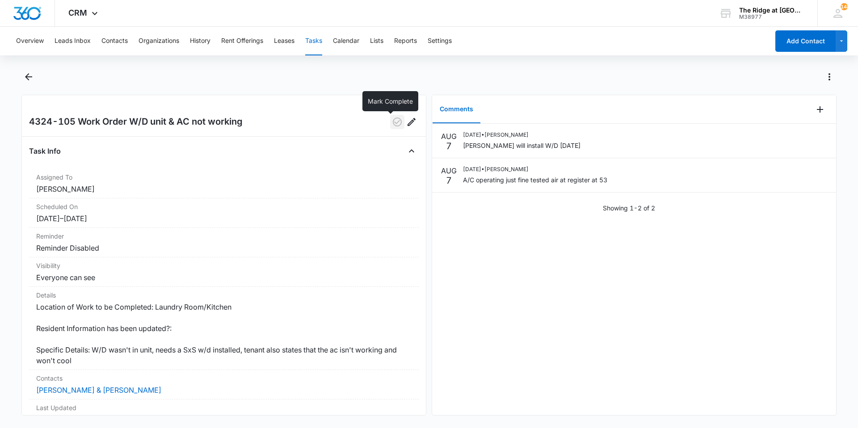
click at [395, 122] on icon "button" at bounding box center [397, 121] width 9 height 9
click at [32, 81] on icon "Back" at bounding box center [28, 76] width 11 height 11
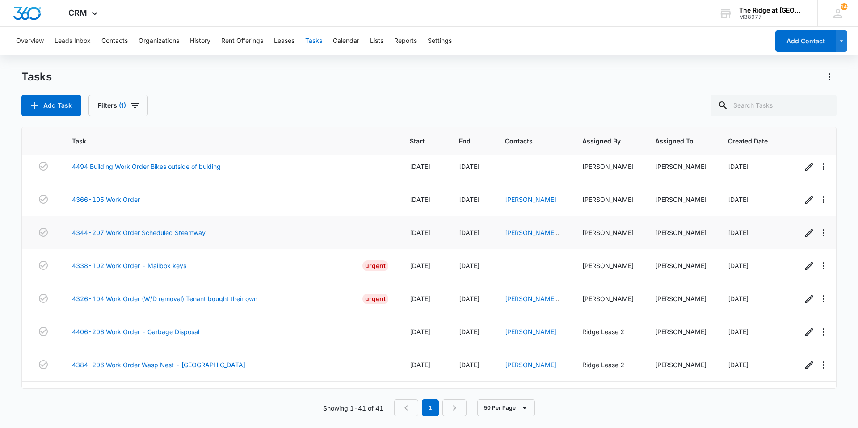
scroll to position [1088, 0]
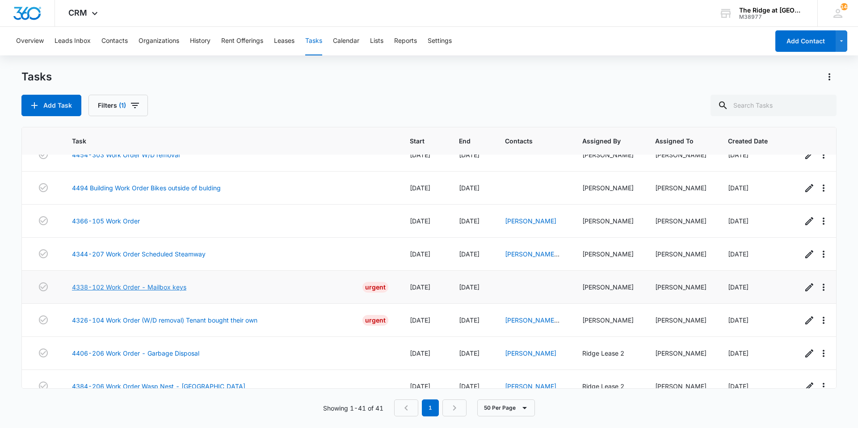
click at [165, 282] on link "4338-102 Work Order - Mailbox keys" at bounding box center [129, 286] width 114 height 9
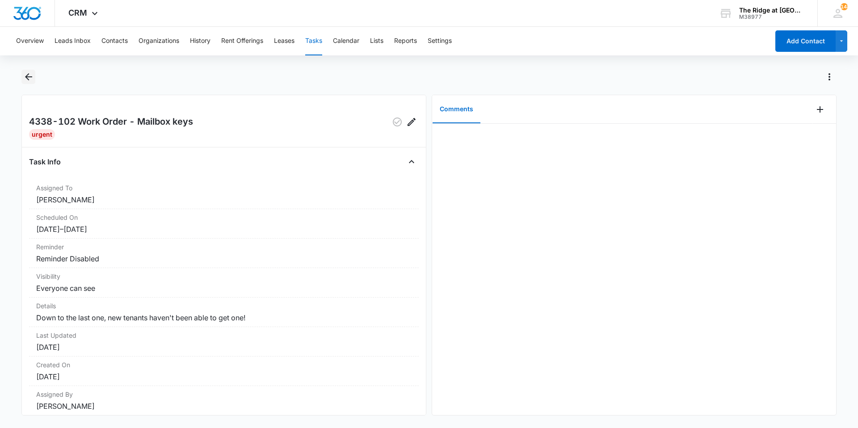
click at [30, 76] on icon "Back" at bounding box center [28, 76] width 11 height 11
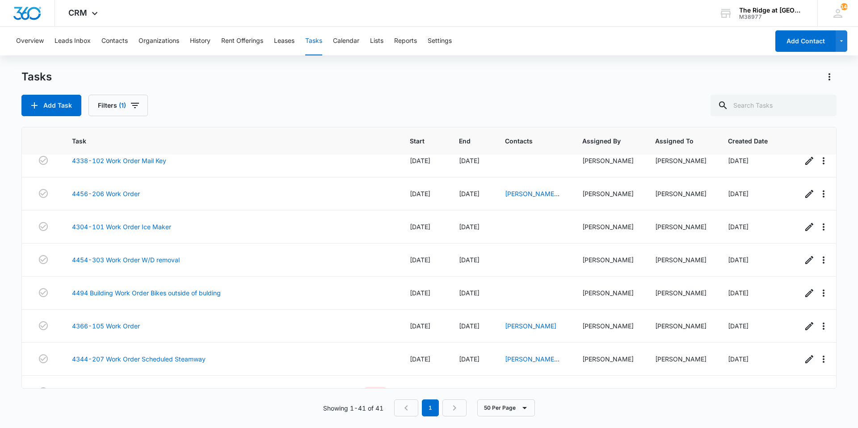
scroll to position [1132, 0]
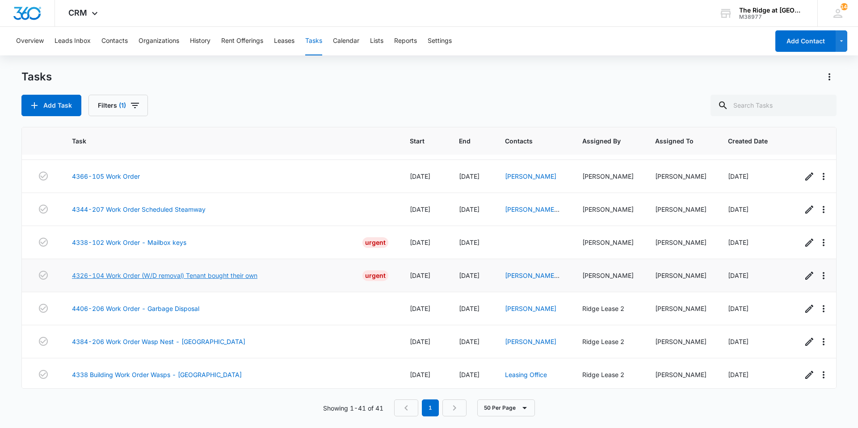
click at [164, 271] on link "4326-104 Work Order (W/D removal) Tenant bought their own" at bounding box center [164, 275] width 185 height 9
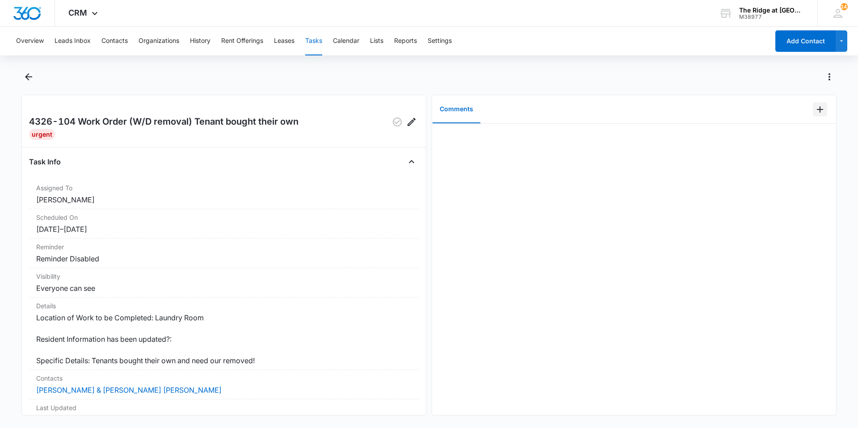
click at [817, 110] on icon "Add Comment" at bounding box center [820, 109] width 6 height 6
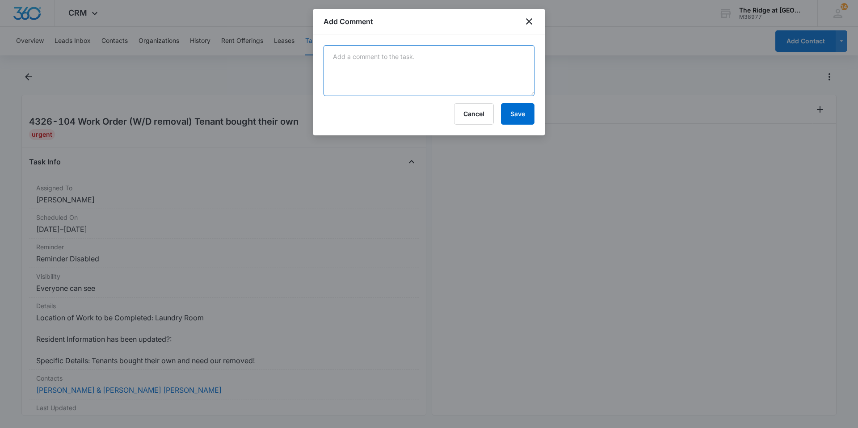
click at [498, 79] on textarea at bounding box center [428, 70] width 211 height 51
type textarea "removed WD from unit."
click at [508, 115] on button "Save" at bounding box center [518, 113] width 34 height 21
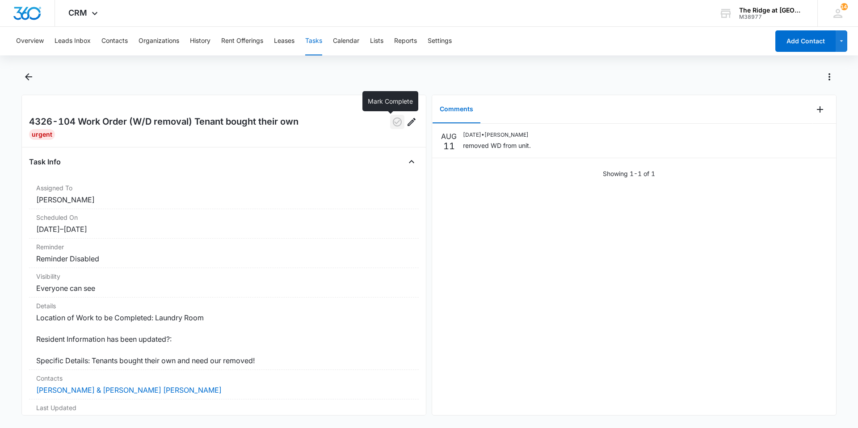
click at [392, 121] on icon "button" at bounding box center [397, 122] width 11 height 11
click at [22, 74] on button "Back" at bounding box center [28, 77] width 14 height 14
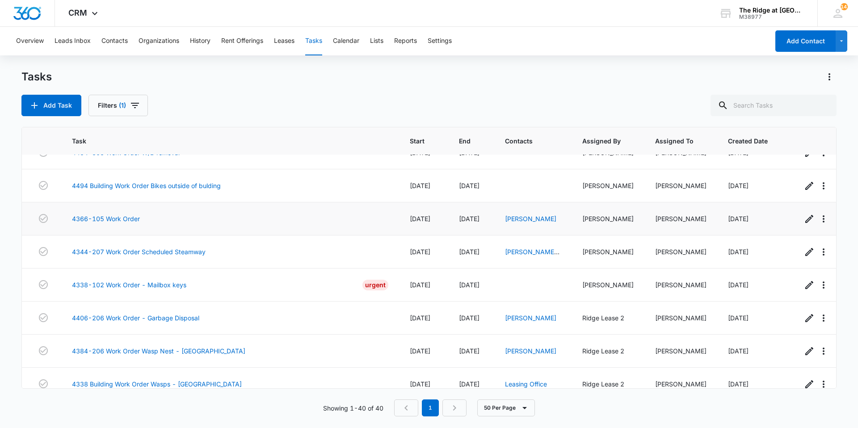
scroll to position [1099, 0]
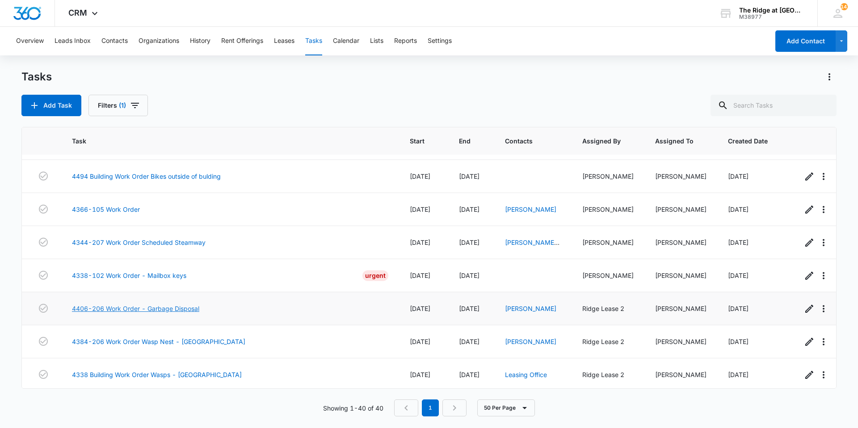
click at [169, 304] on link "4406-206 Work Order - Garbage Disposal" at bounding box center [135, 308] width 127 height 9
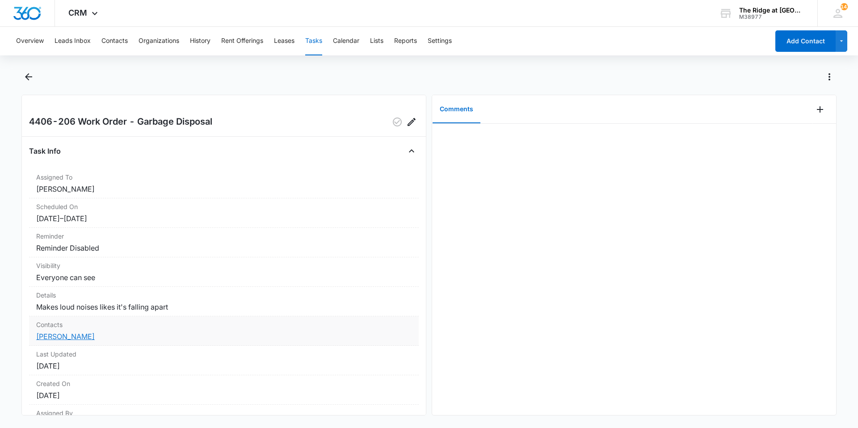
click at [76, 334] on link "[PERSON_NAME]" at bounding box center [65, 336] width 59 height 9
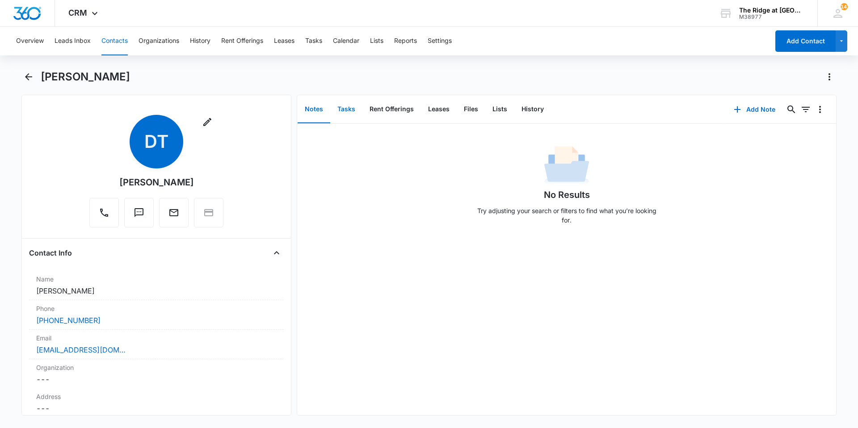
click at [345, 113] on button "Tasks" at bounding box center [346, 110] width 32 height 28
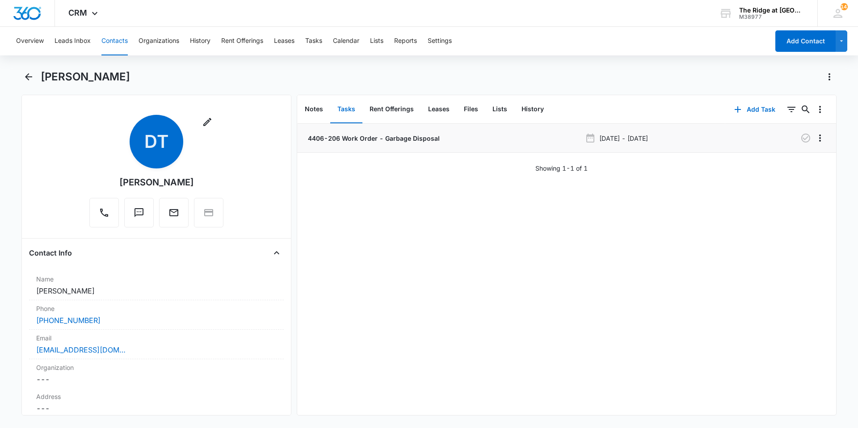
click at [350, 140] on p "4406-206 Work Order - Garbage Disposal" at bounding box center [373, 138] width 134 height 9
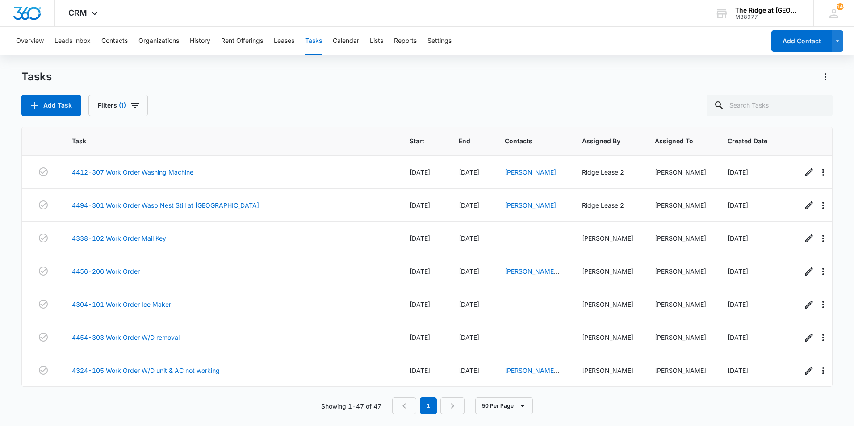
scroll to position [1333, 0]
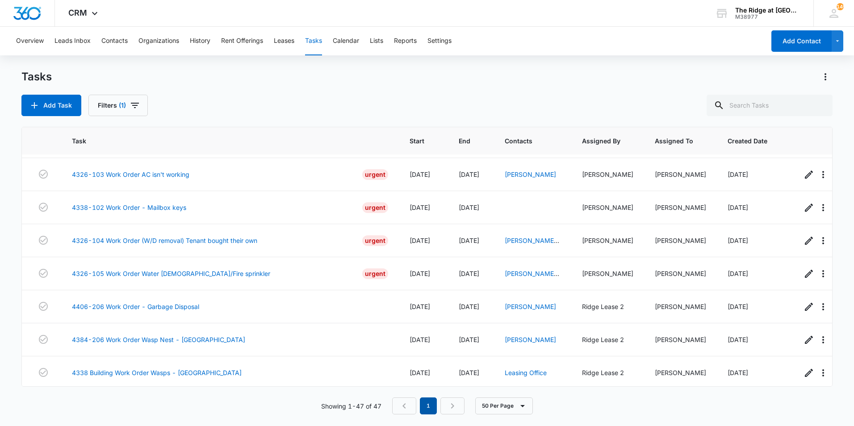
click at [434, 408] on em "1" at bounding box center [428, 406] width 17 height 17
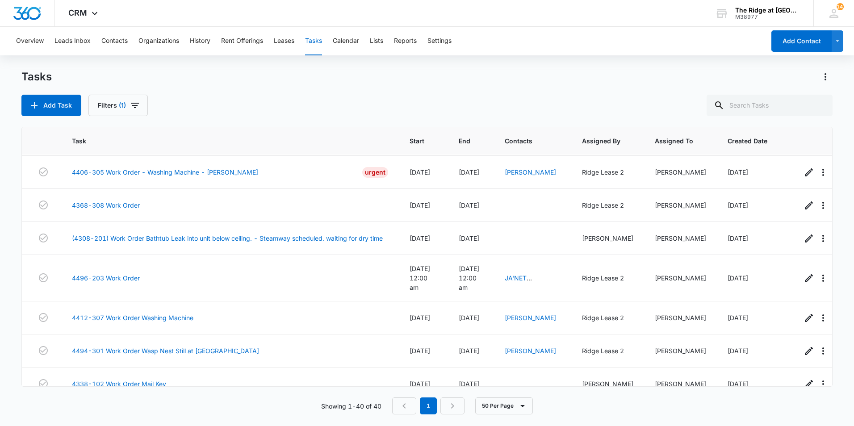
scroll to position [1101, 0]
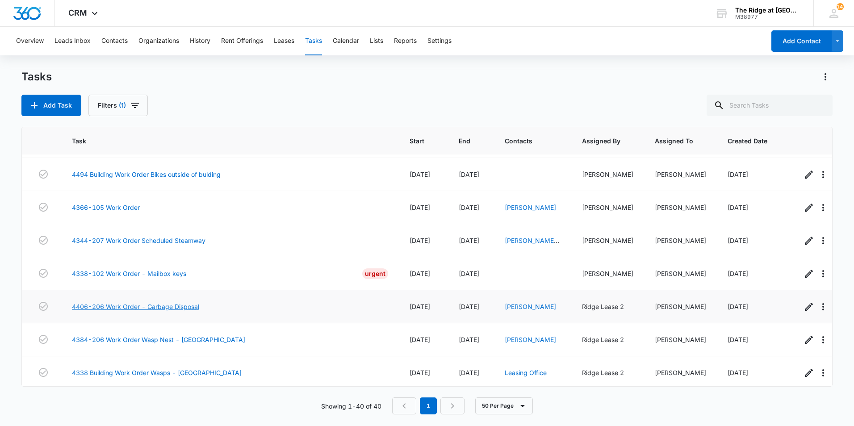
click at [176, 302] on link "4406-206 Work Order - Garbage Disposal" at bounding box center [135, 306] width 127 height 9
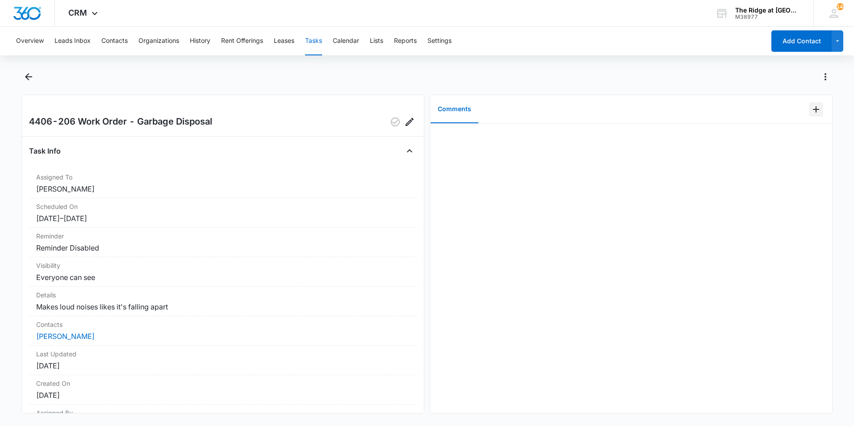
click at [817, 110] on div at bounding box center [820, 109] width 23 height 29
click at [811, 113] on icon "Add Comment" at bounding box center [816, 109] width 11 height 11
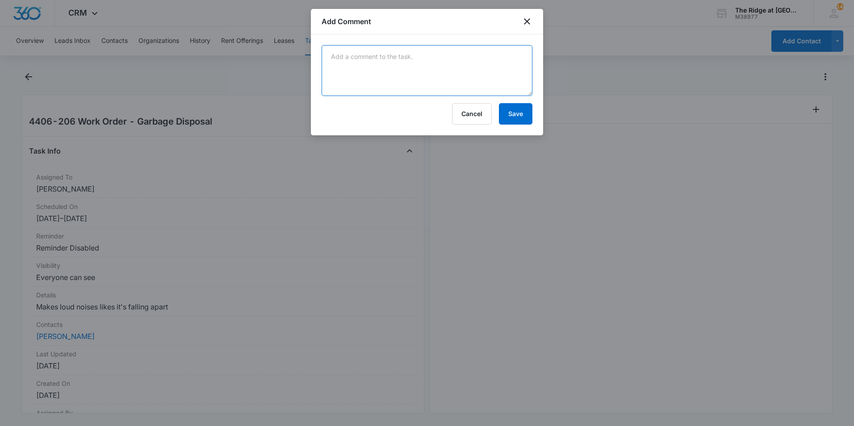
click at [512, 81] on textarea at bounding box center [427, 70] width 211 height 51
type textarea "removed a white piece of plastic/rubber. it helps the noise. still sounds a lit…"
click at [533, 116] on div "removed a white piece of plastic/rubber. it helps the noise. still sounds a lit…" at bounding box center [427, 84] width 232 height 101
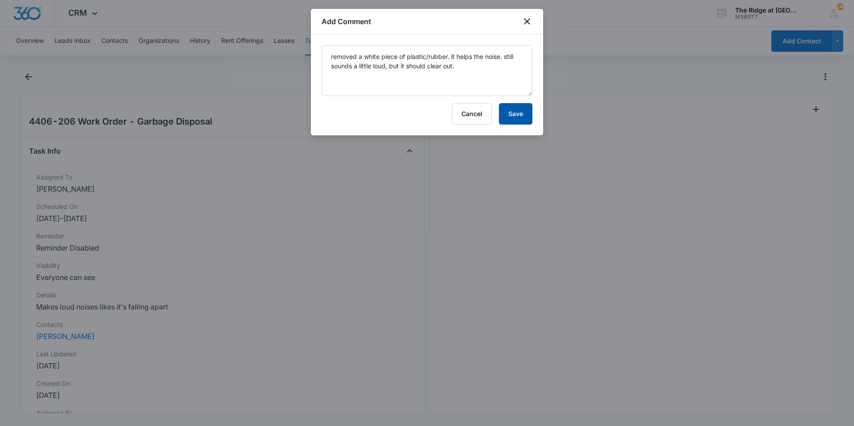
click at [528, 113] on button "Save" at bounding box center [516, 113] width 34 height 21
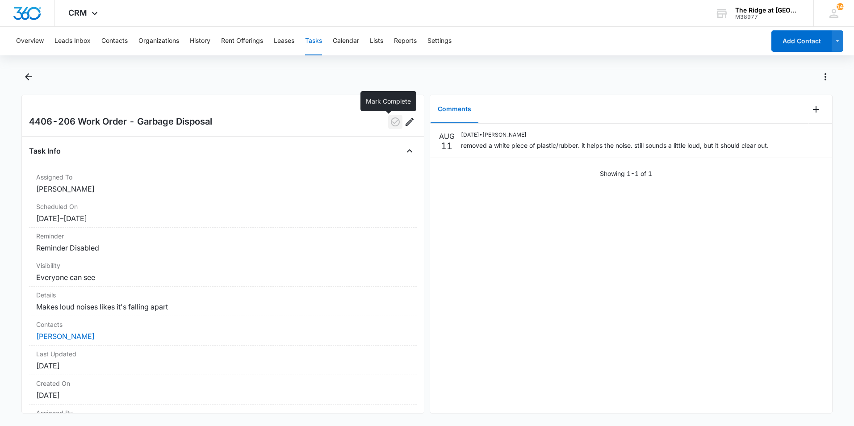
click at [393, 123] on icon "button" at bounding box center [395, 121] width 9 height 9
click at [27, 83] on button "Back" at bounding box center [28, 77] width 14 height 14
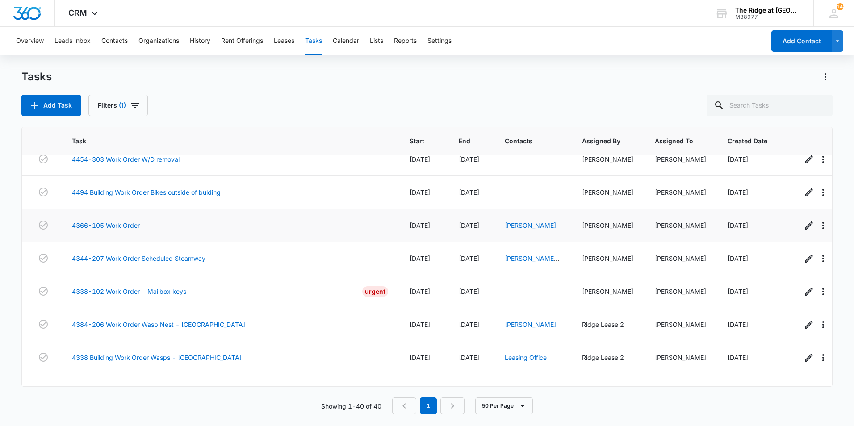
scroll to position [1101, 0]
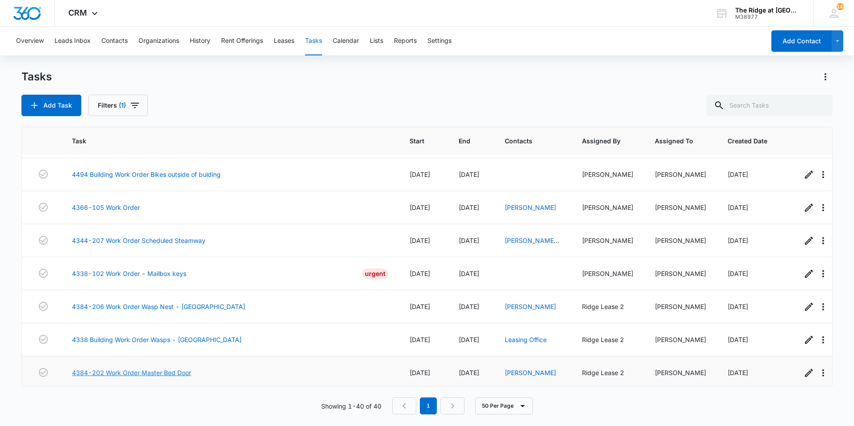
click at [147, 368] on link "4384-202 Work Order Master Bed Door" at bounding box center [131, 372] width 119 height 9
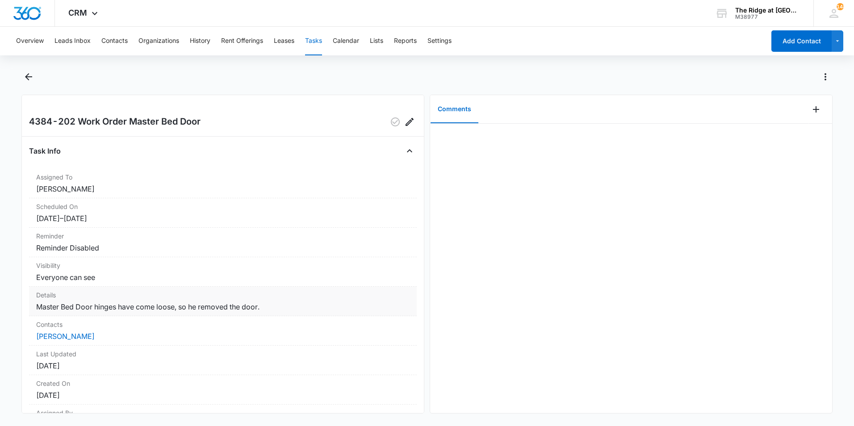
click at [175, 305] on dd "Master Bed Door hinges have come loose, so he removed the door." at bounding box center [222, 307] width 373 height 11
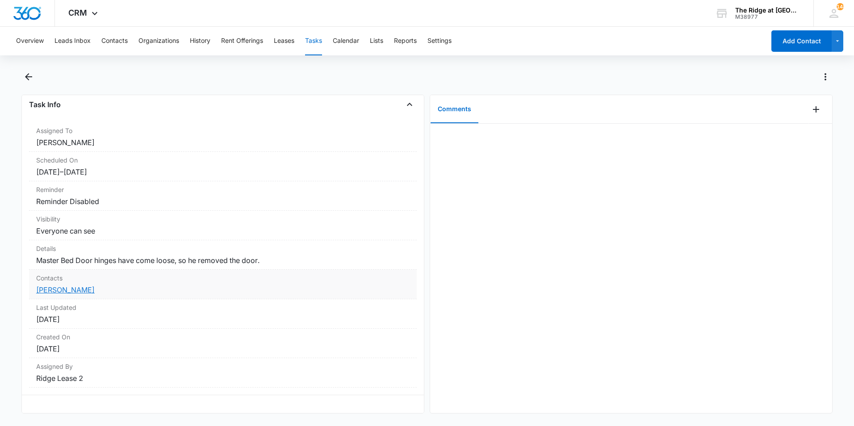
click at [78, 285] on link "Asad Ismatullah" at bounding box center [65, 289] width 59 height 9
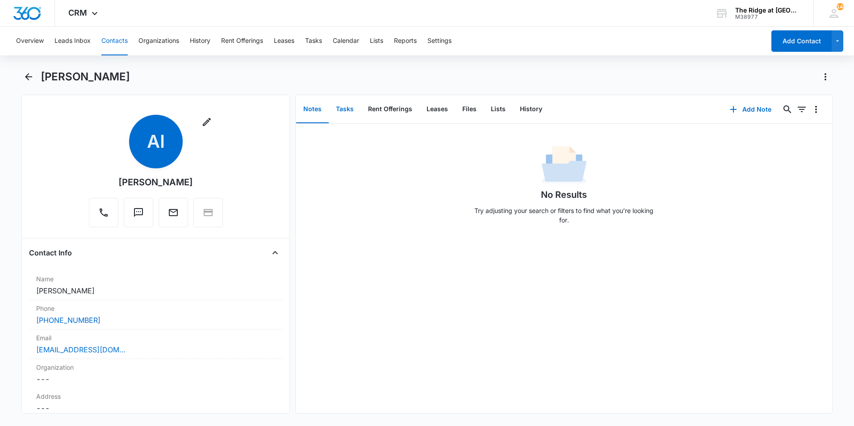
click at [340, 108] on button "Tasks" at bounding box center [345, 110] width 32 height 28
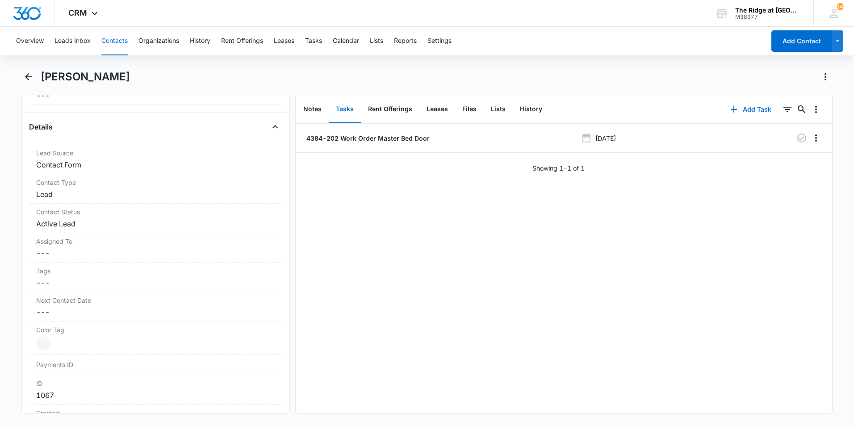
scroll to position [581, 0]
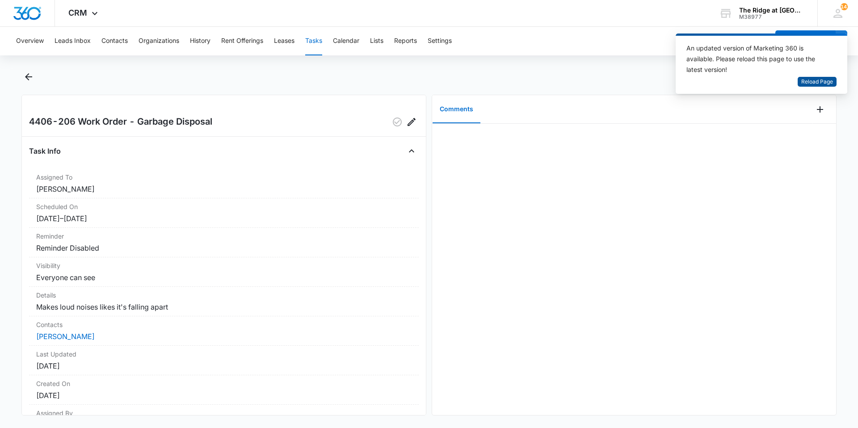
click at [804, 83] on span "Reload Page" at bounding box center [817, 82] width 32 height 8
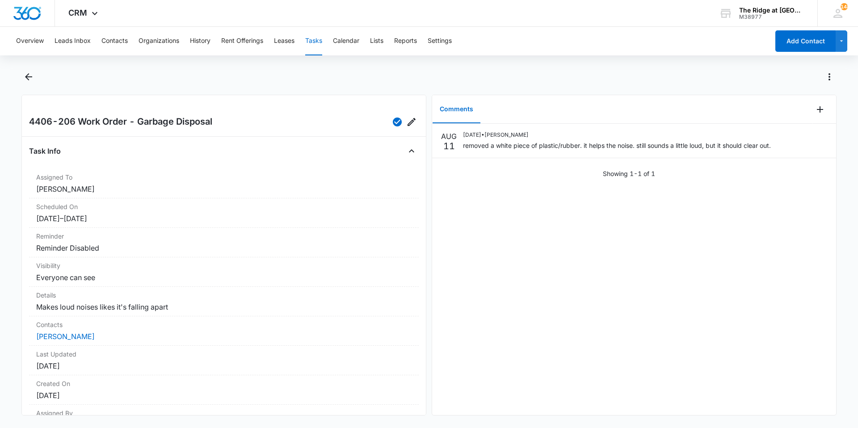
click at [39, 73] on div at bounding box center [428, 82] width 815 height 25
click at [22, 78] on button "Back" at bounding box center [28, 77] width 14 height 14
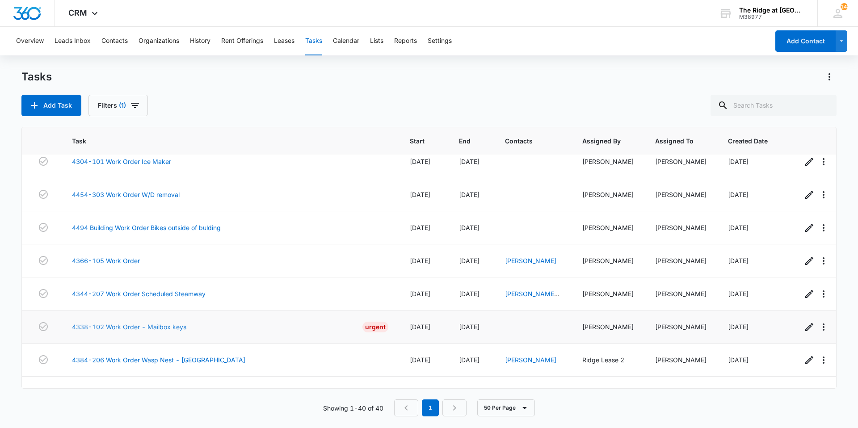
scroll to position [1010, 0]
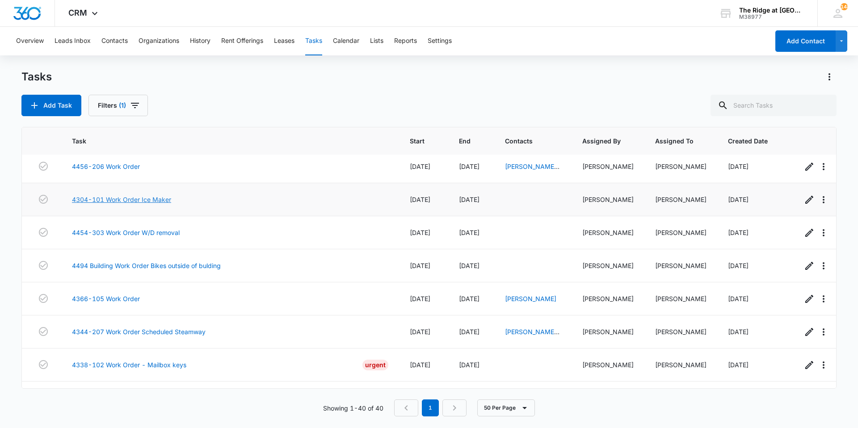
click at [153, 195] on link "4304-101 Work Order Ice Maker" at bounding box center [121, 199] width 99 height 9
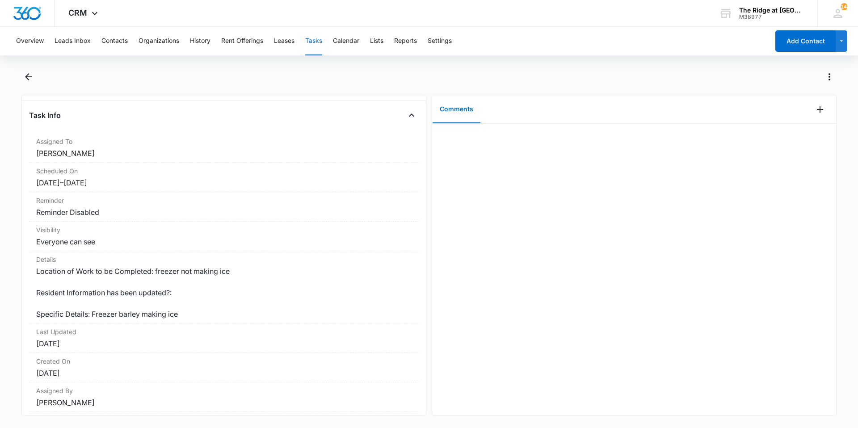
scroll to position [65, 0]
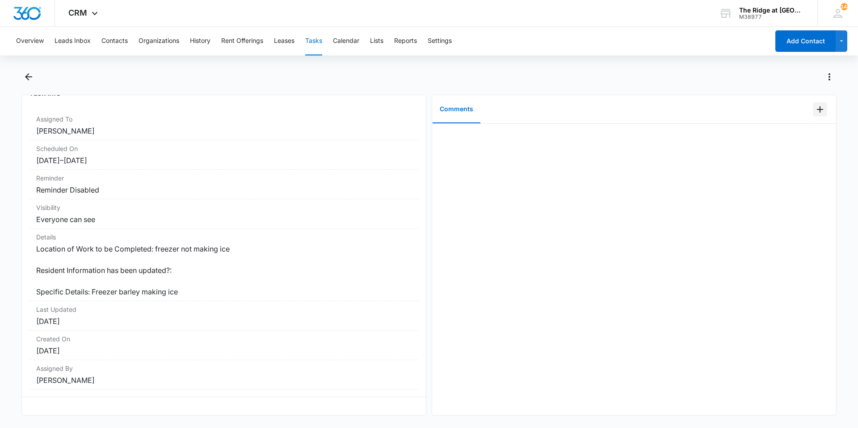
click at [815, 105] on icon "Add Comment" at bounding box center [819, 109] width 11 height 11
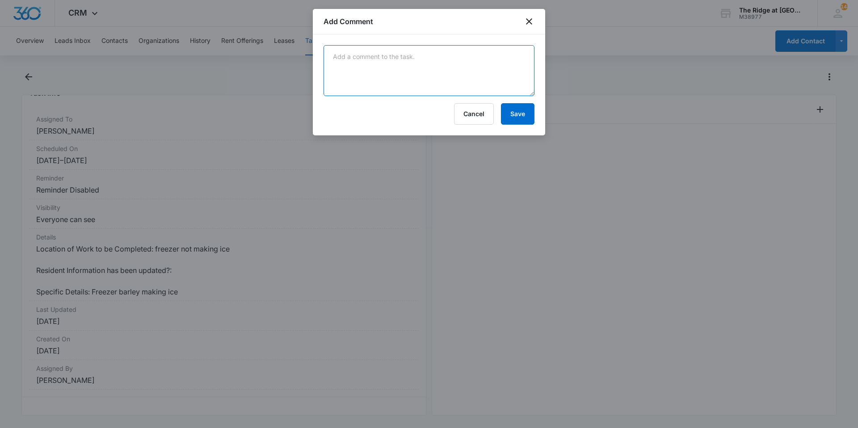
click at [448, 84] on textarea at bounding box center [428, 70] width 211 height 51
type textarea "had frozen up thawed, and replaced filter told tenant to report if it doesnt ma…"
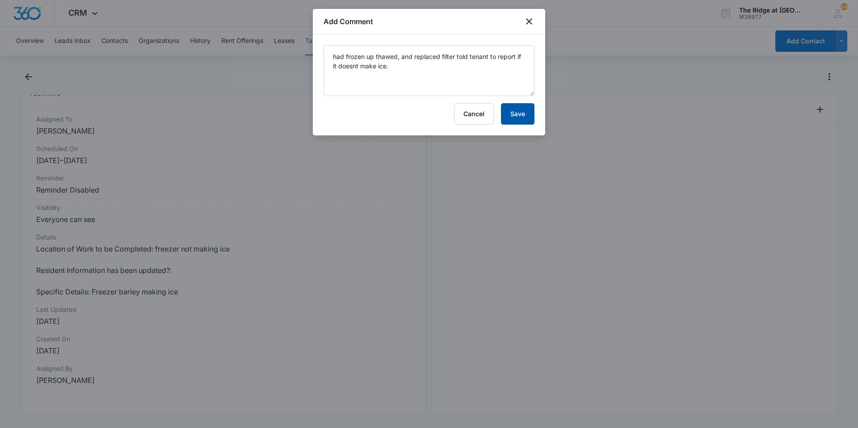
click at [514, 116] on button "Save" at bounding box center [518, 113] width 34 height 21
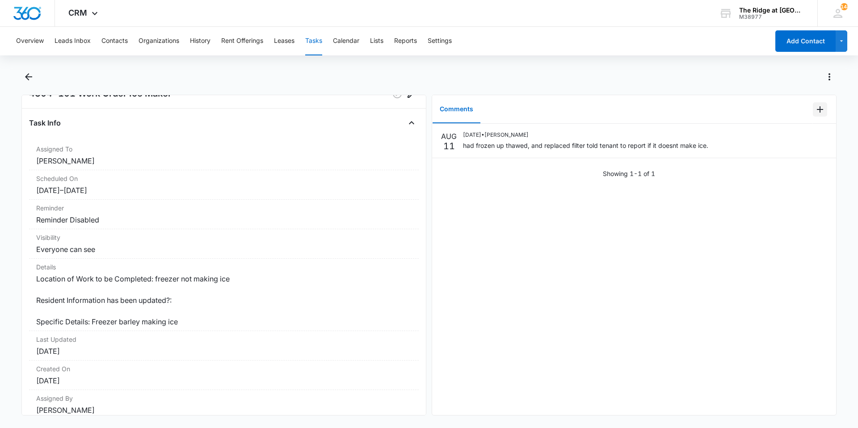
scroll to position [0, 0]
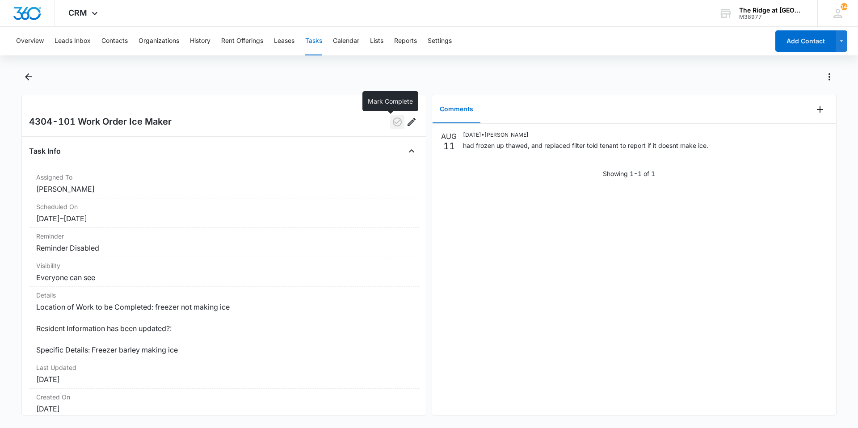
click at [392, 126] on icon "button" at bounding box center [397, 122] width 11 height 11
click at [30, 77] on icon "Back" at bounding box center [28, 76] width 7 height 7
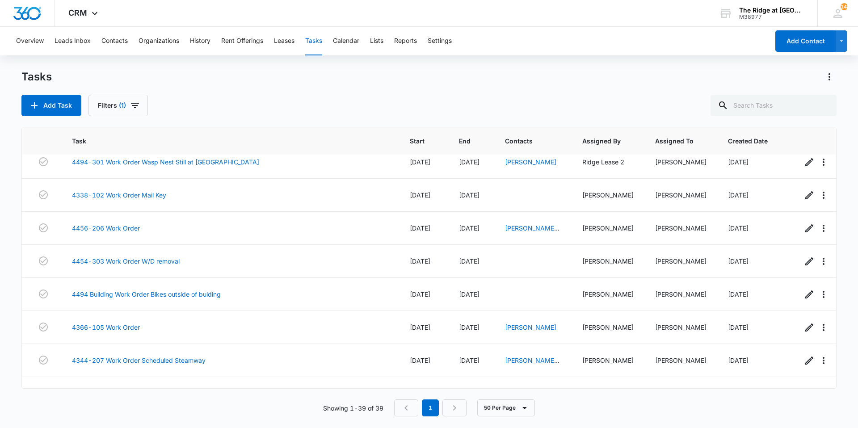
scroll to position [932, 0]
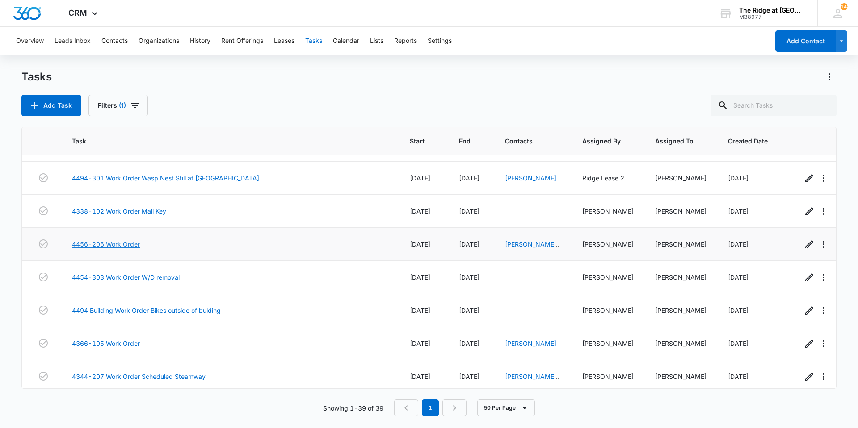
click at [88, 239] on link "4456-206 Work Order" at bounding box center [106, 243] width 68 height 9
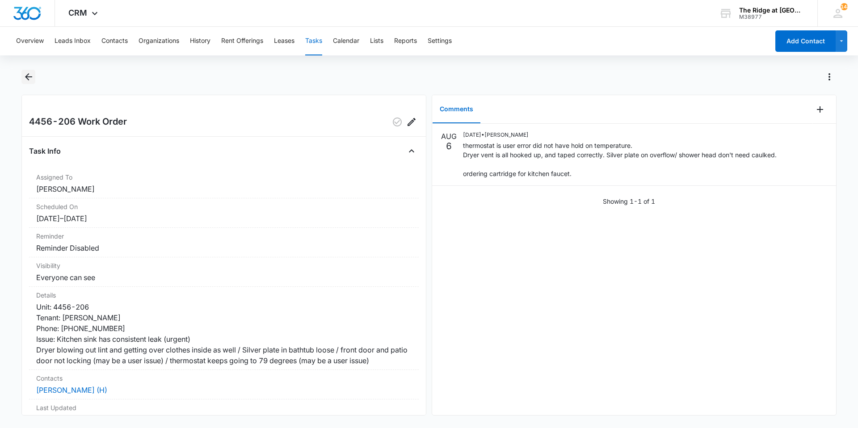
click at [30, 80] on icon "Back" at bounding box center [28, 76] width 11 height 11
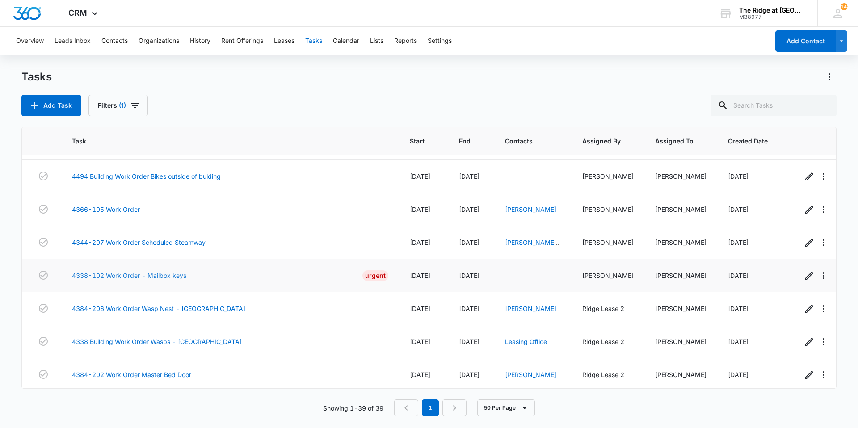
scroll to position [888, 0]
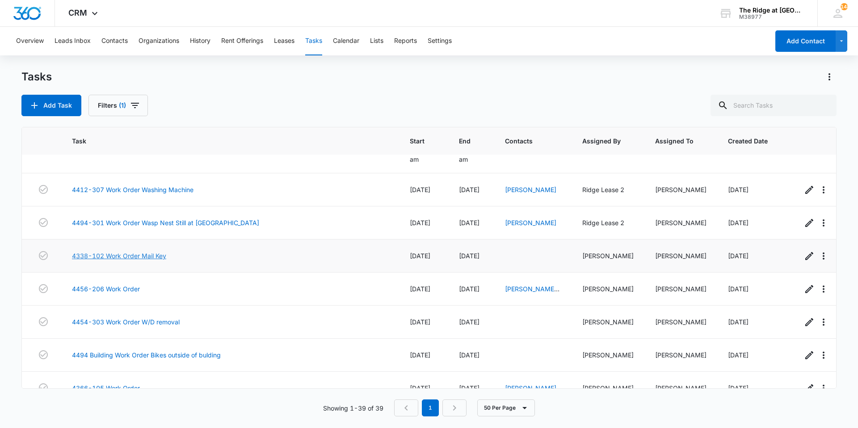
click at [124, 251] on link "4338-102 Work Order Mail Key" at bounding box center [119, 255] width 94 height 9
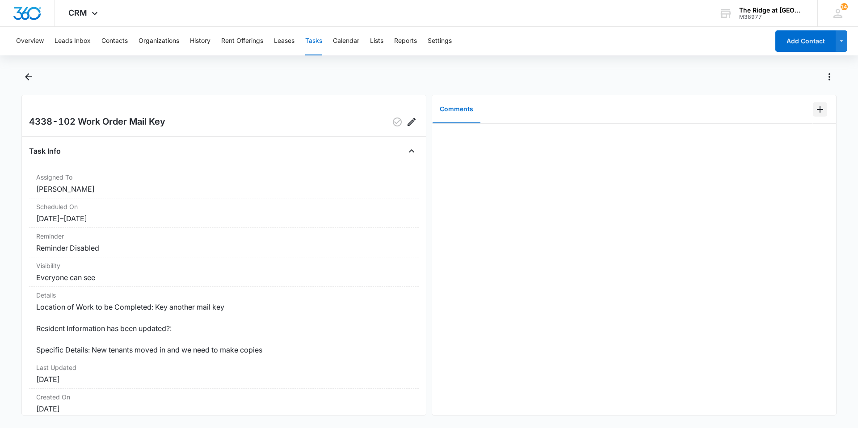
click at [814, 111] on icon "Add Comment" at bounding box center [819, 109] width 11 height 11
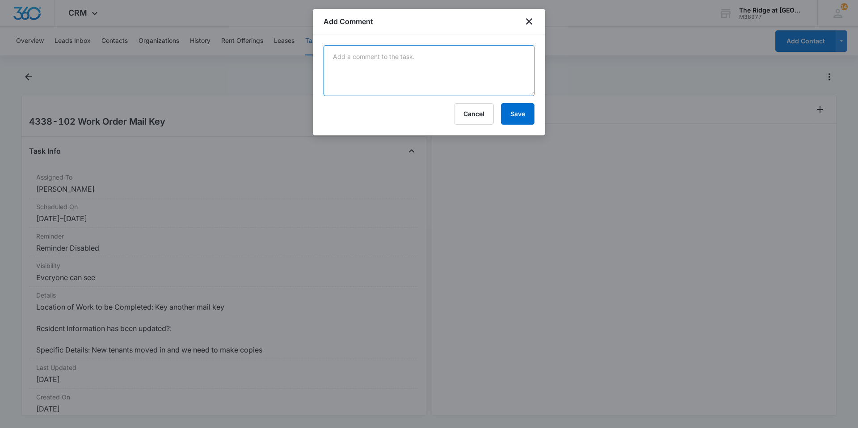
click at [366, 77] on textarea at bounding box center [428, 70] width 211 height 51
type textarea "duplicate w/o"
click at [528, 119] on button "Save" at bounding box center [518, 113] width 34 height 21
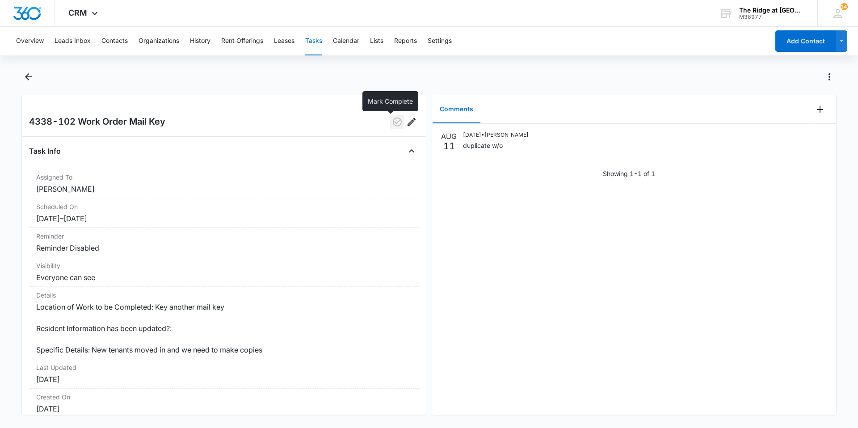
click at [392, 117] on icon "button" at bounding box center [397, 122] width 11 height 11
click at [17, 71] on main "4338-102 Work Order Mail Key Task Info Assigned To [PERSON_NAME] Scheduled On […" at bounding box center [429, 248] width 858 height 356
click at [23, 74] on icon "Back" at bounding box center [28, 76] width 11 height 11
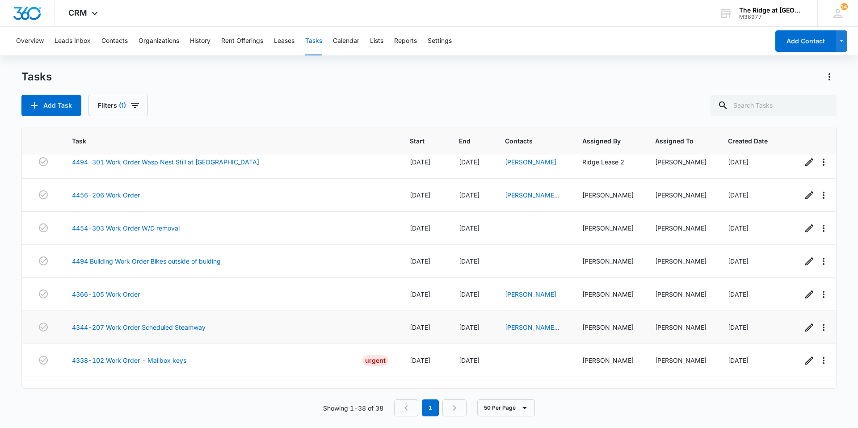
scroll to position [1033, 0]
